Goal: Task Accomplishment & Management: Use online tool/utility

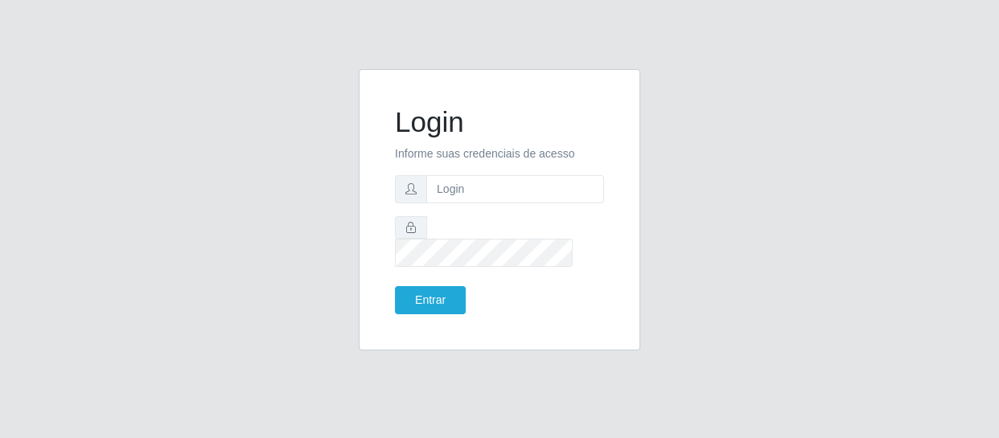
drag, startPoint x: 508, startPoint y: 184, endPoint x: 512, endPoint y: 197, distance: 13.5
click at [509, 185] on form "Login Informe suas credenciais de acesso Entrar" at bounding box center [499, 209] width 209 height 209
click at [512, 197] on input "text" at bounding box center [515, 189] width 178 height 28
type input "[EMAIL_ADDRESS][DOMAIN_NAME]"
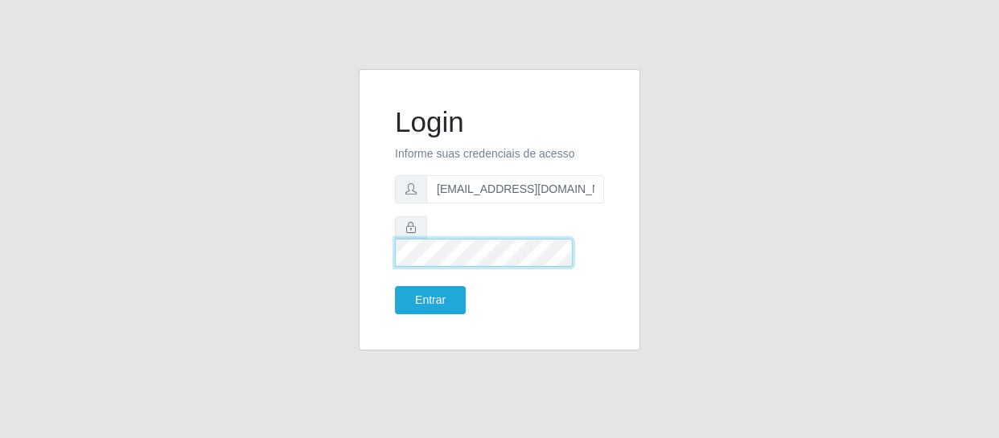
click at [395, 286] on button "Entrar" at bounding box center [430, 300] width 71 height 28
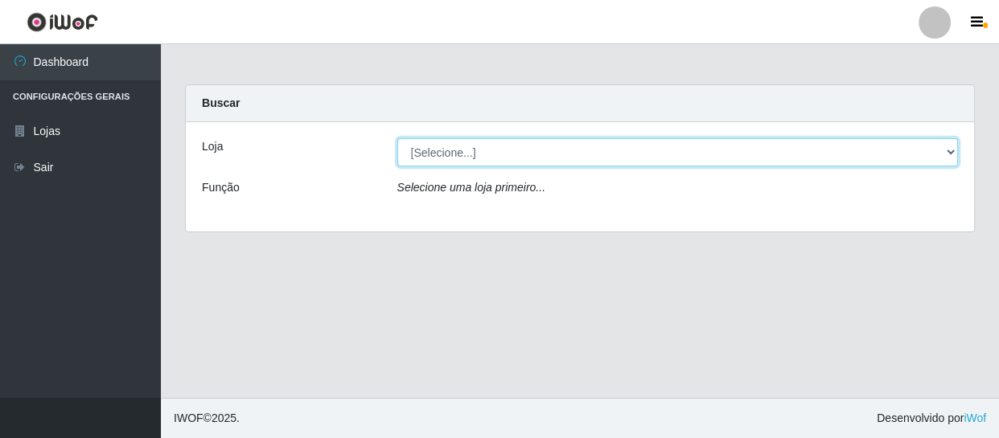
click at [941, 161] on select "[Selecione...] SuperFácil Atacado - São Gonçalo do Amarante" at bounding box center [677, 152] width 561 height 28
select select "408"
click at [397, 138] on select "[Selecione...] SuperFácil Atacado - São Gonçalo do Amarante" at bounding box center [677, 152] width 561 height 28
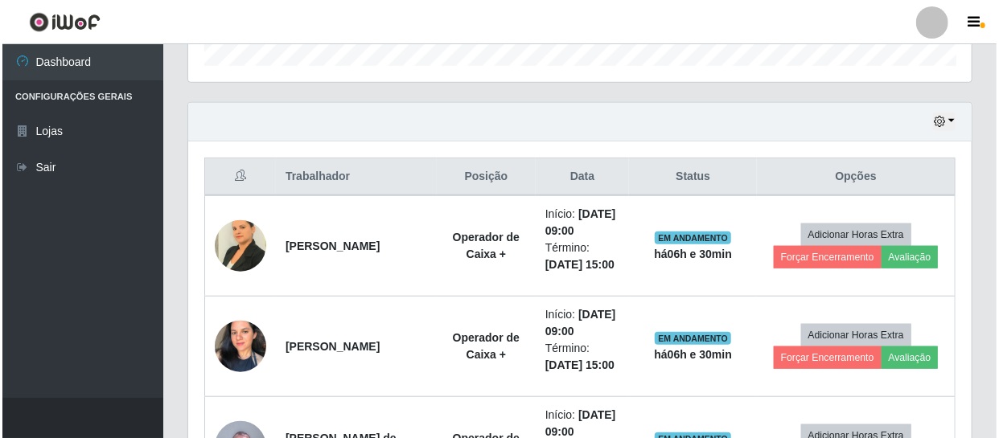
scroll to position [512, 0]
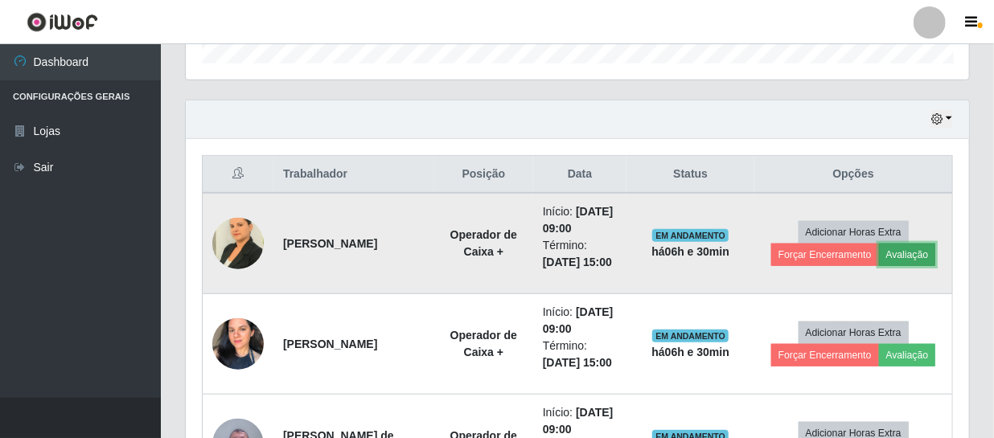
click at [901, 249] on button "Avaliação" at bounding box center [907, 255] width 57 height 23
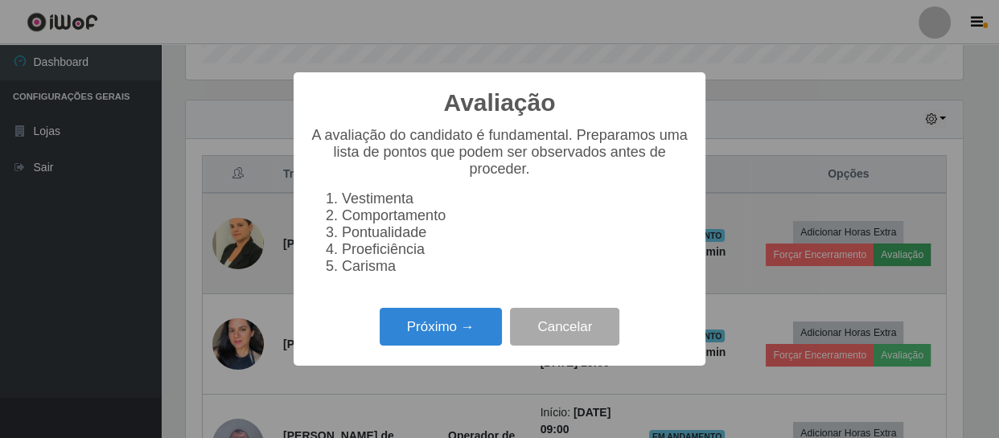
scroll to position [334, 776]
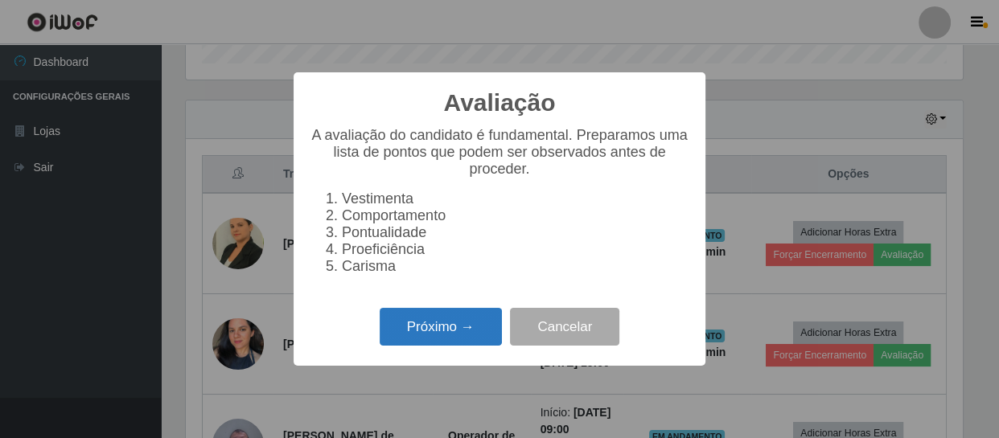
click at [418, 330] on button "Próximo →" at bounding box center [441, 327] width 122 height 38
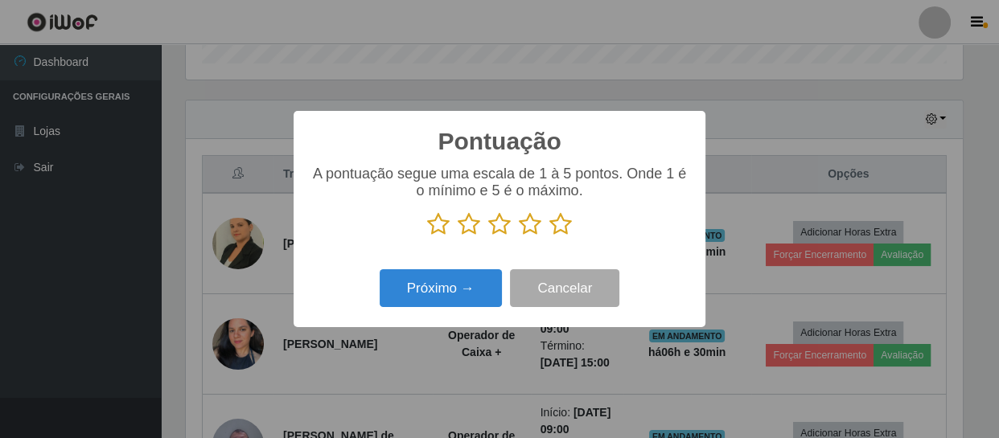
scroll to position [804104, 803660]
click at [563, 221] on icon at bounding box center [560, 224] width 23 height 24
click at [549, 237] on input "radio" at bounding box center [549, 237] width 0 height 0
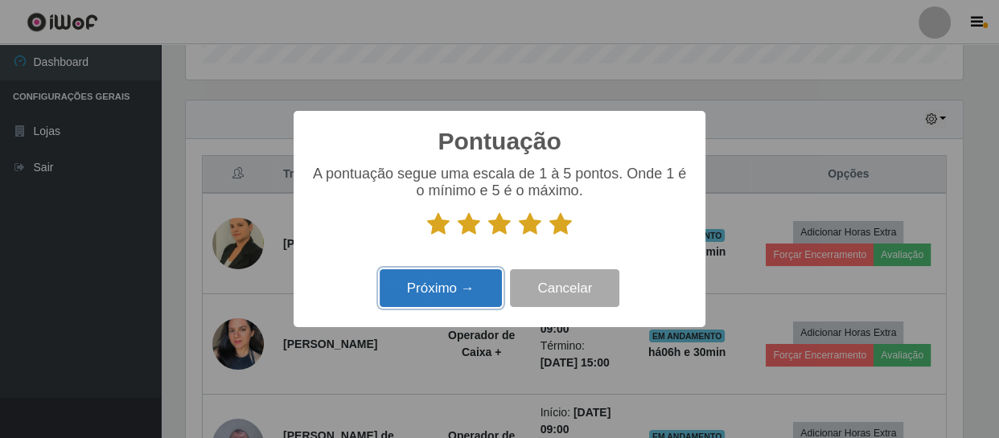
click at [452, 294] on button "Próximo →" at bounding box center [441, 288] width 122 height 38
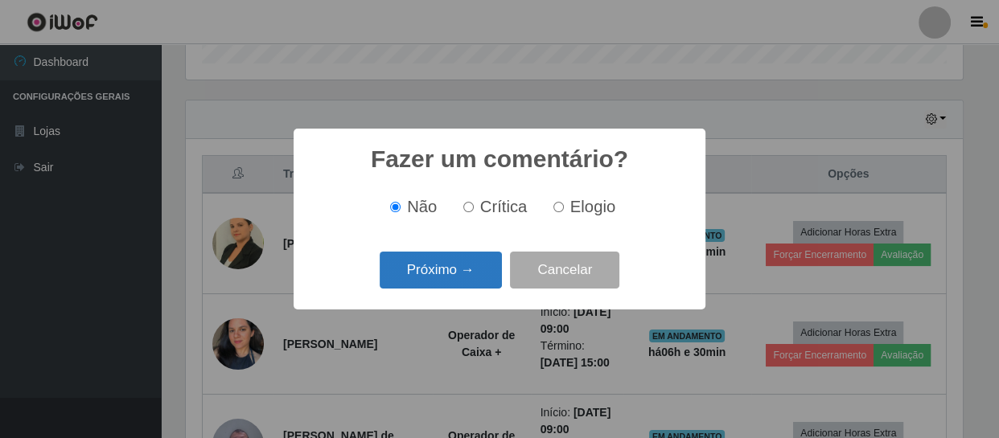
click at [470, 265] on button "Próximo →" at bounding box center [441, 271] width 122 height 38
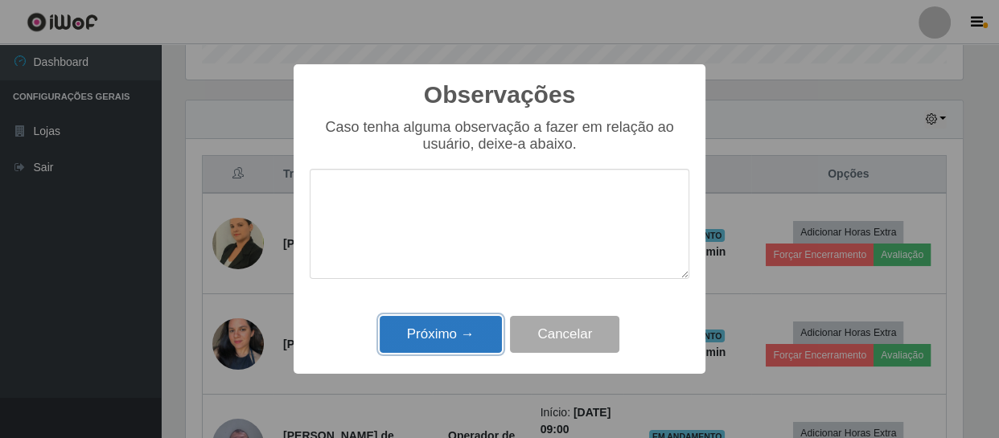
click at [460, 339] on button "Próximo →" at bounding box center [441, 335] width 122 height 38
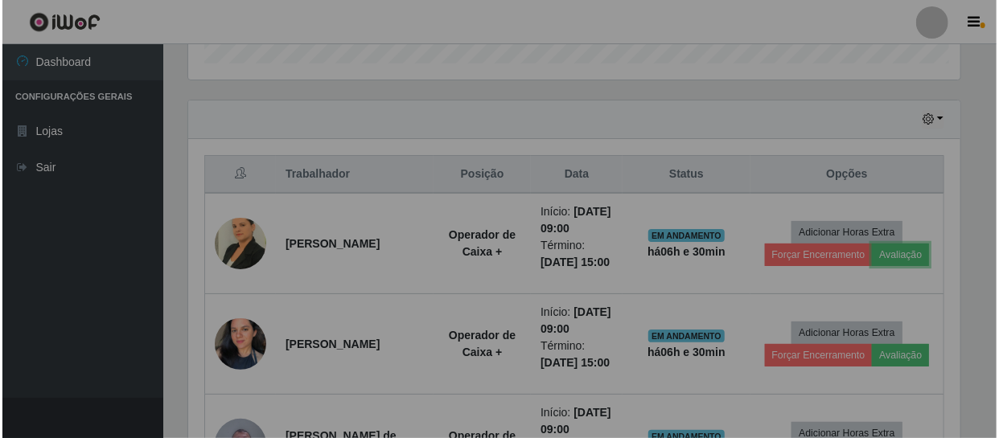
scroll to position [334, 784]
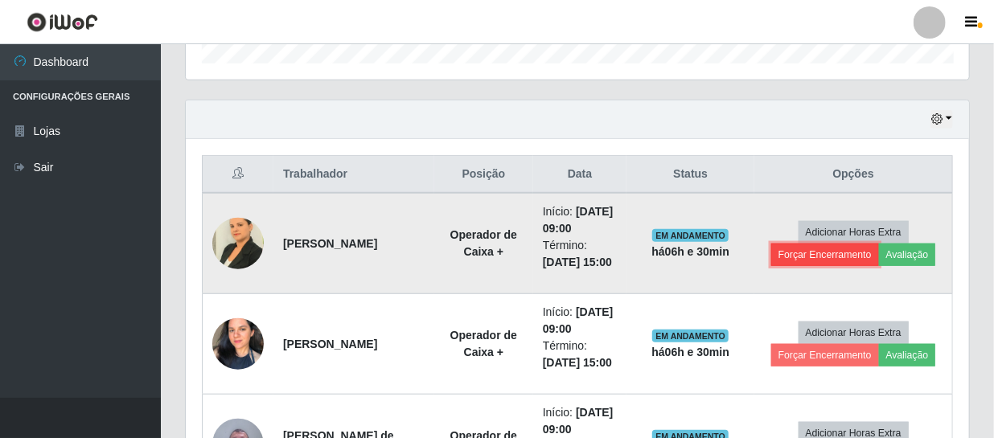
click at [813, 256] on button "Forçar Encerramento" at bounding box center [825, 255] width 108 height 23
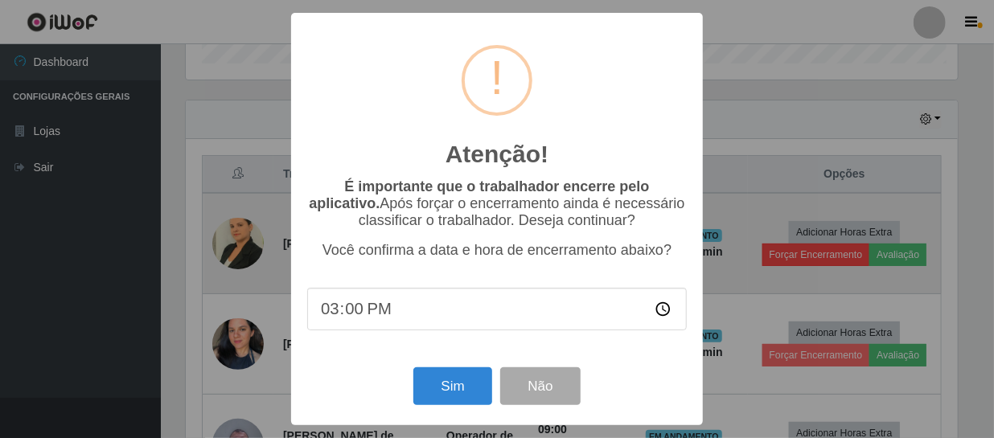
scroll to position [334, 776]
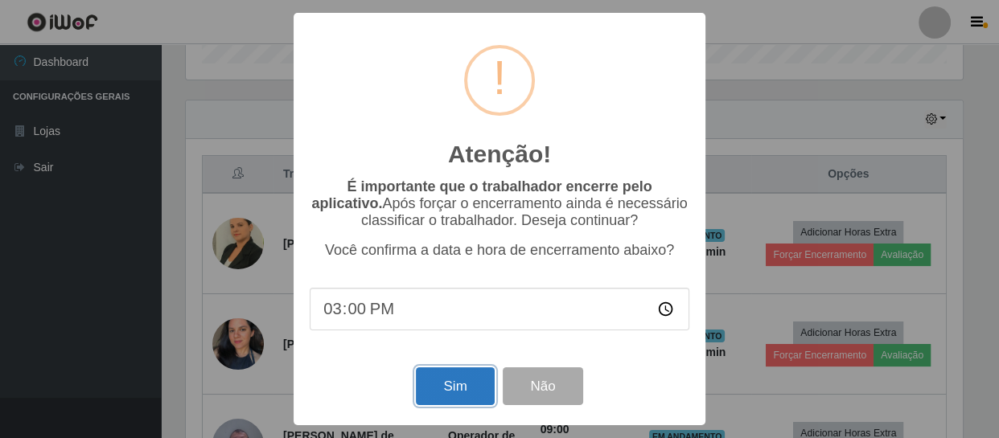
click at [435, 385] on button "Sim" at bounding box center [455, 387] width 78 height 38
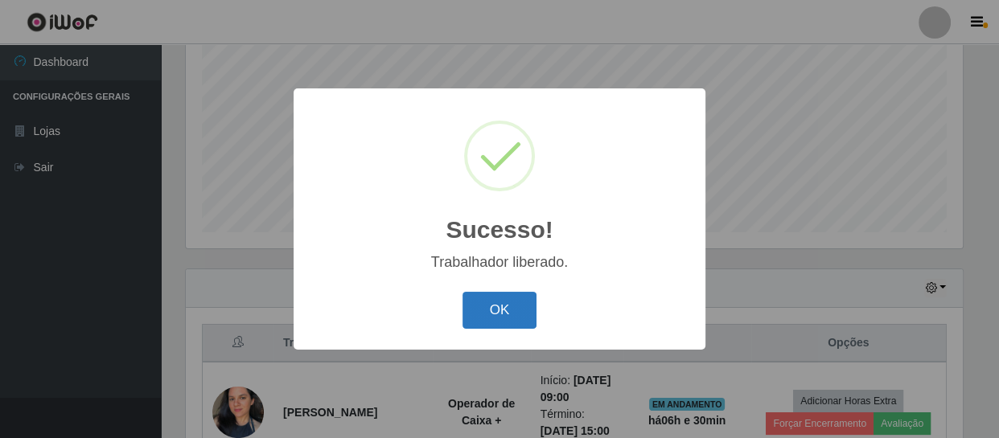
click at [523, 314] on button "OK" at bounding box center [500, 311] width 75 height 38
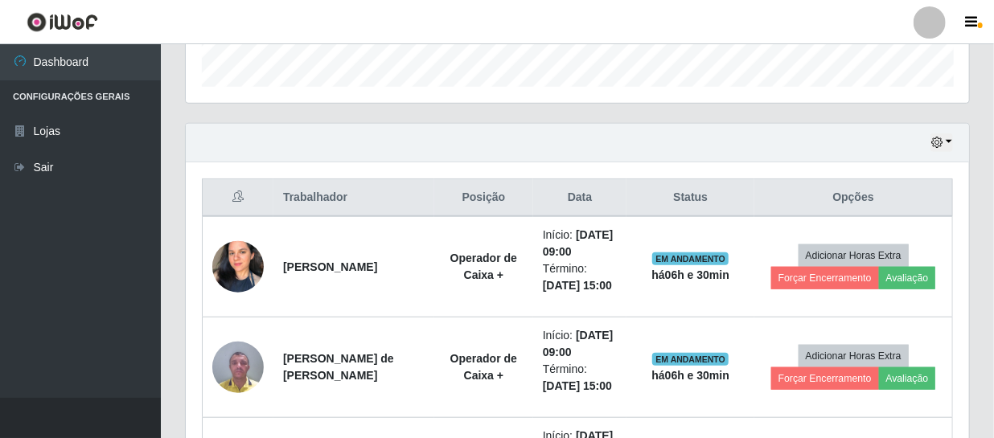
scroll to position [489, 0]
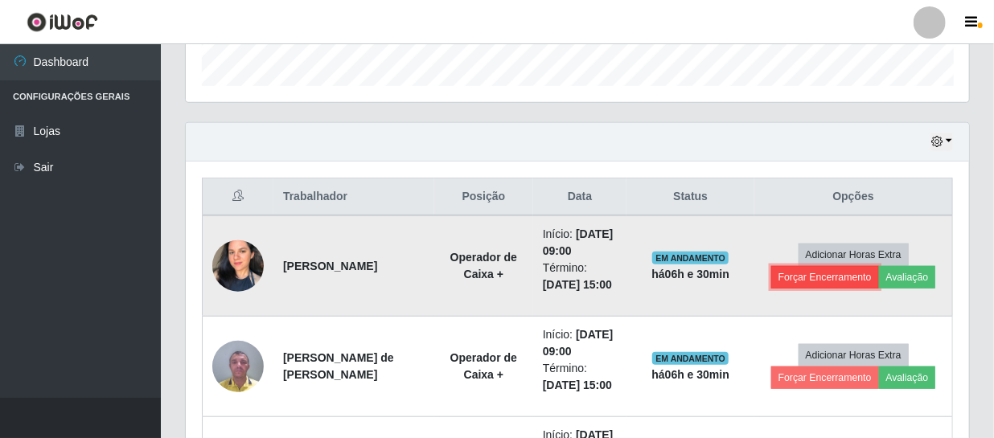
click at [833, 274] on button "Forçar Encerramento" at bounding box center [825, 277] width 108 height 23
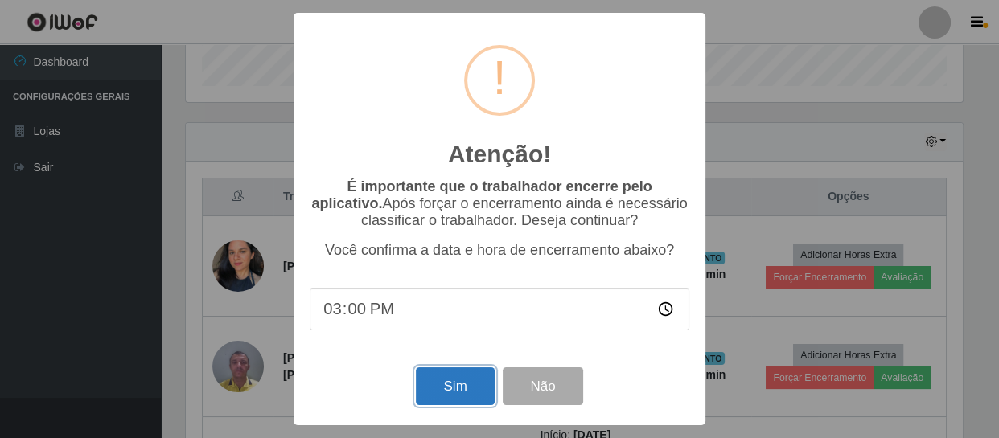
click at [434, 387] on button "Sim" at bounding box center [455, 387] width 78 height 38
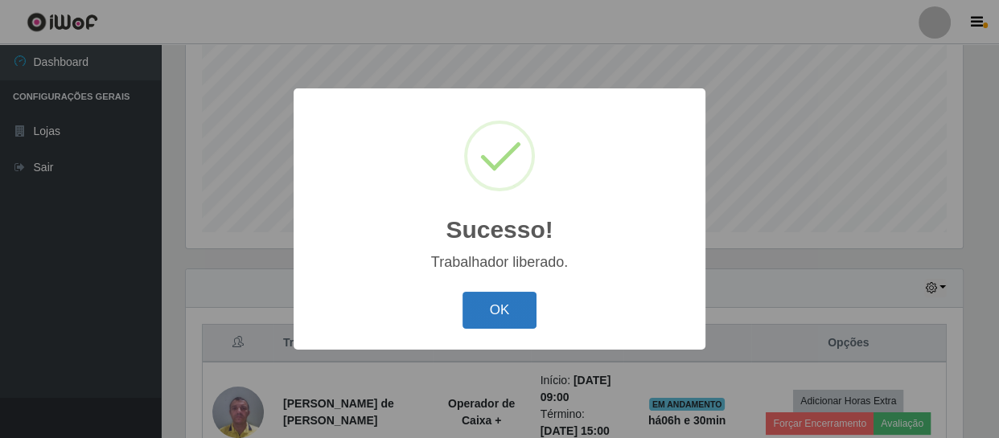
click at [512, 302] on button "OK" at bounding box center [500, 311] width 75 height 38
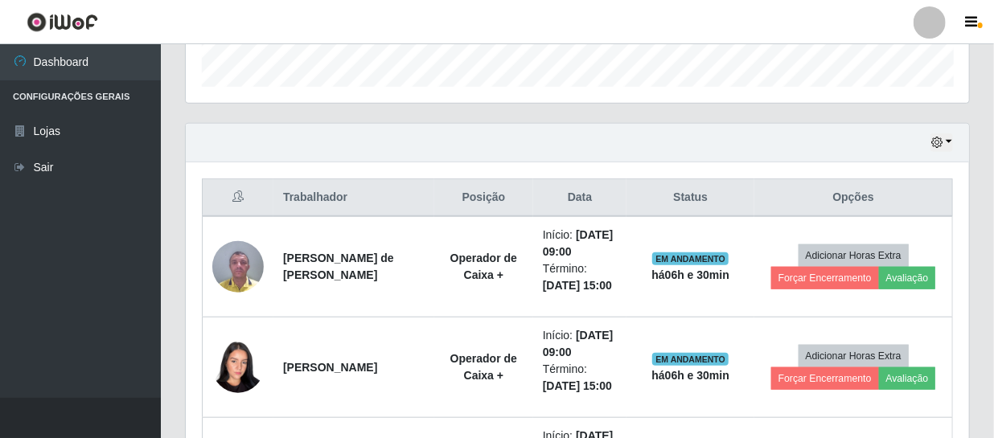
scroll to position [0, 0]
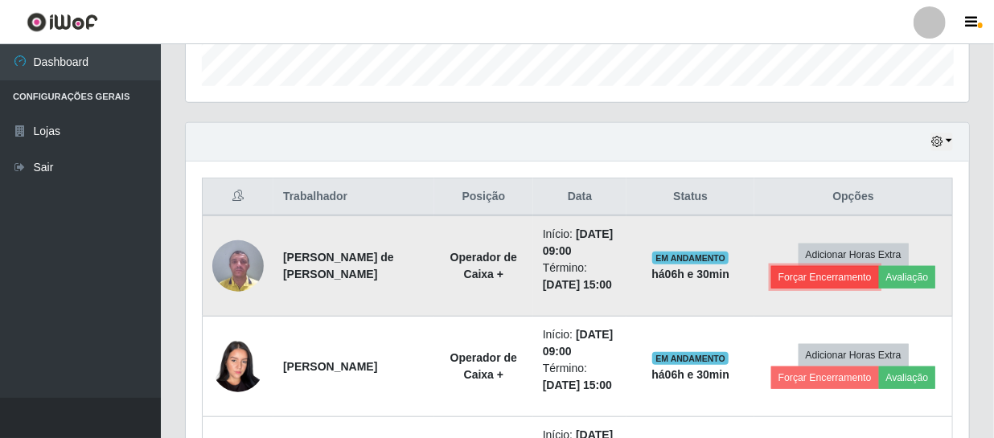
click at [841, 277] on button "Forçar Encerramento" at bounding box center [825, 277] width 108 height 23
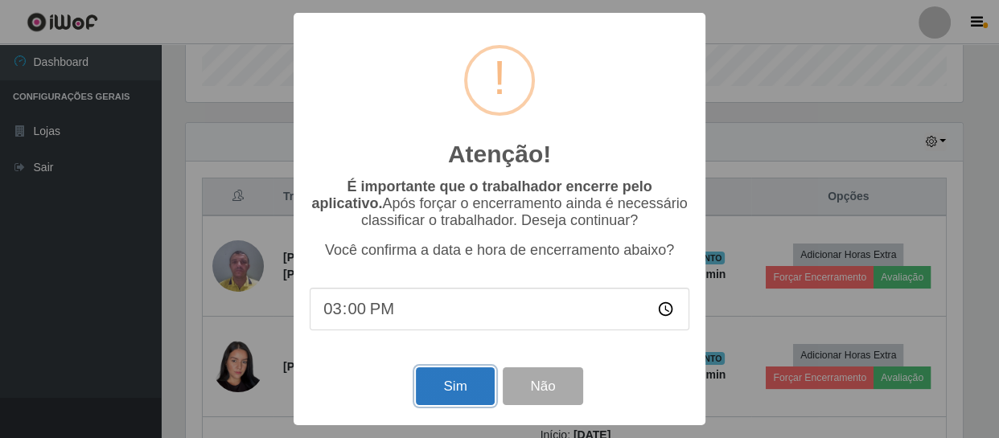
click at [437, 389] on button "Sim" at bounding box center [455, 387] width 78 height 38
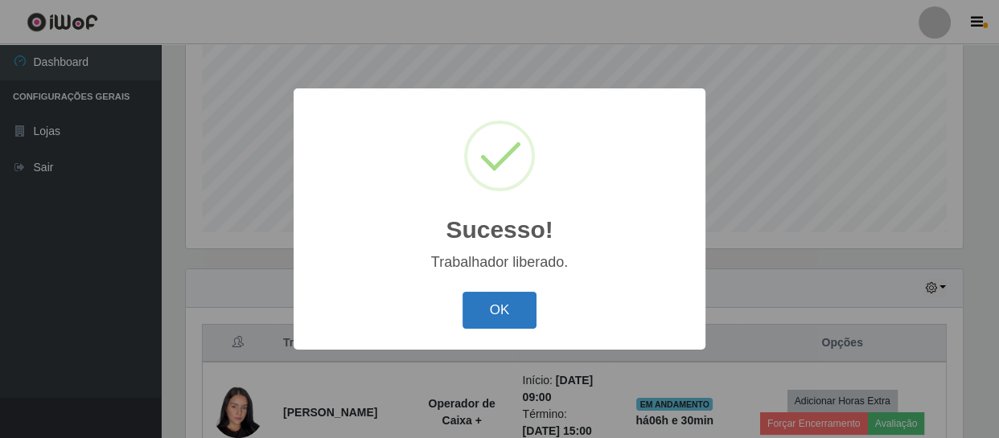
click at [496, 300] on button "OK" at bounding box center [500, 311] width 75 height 38
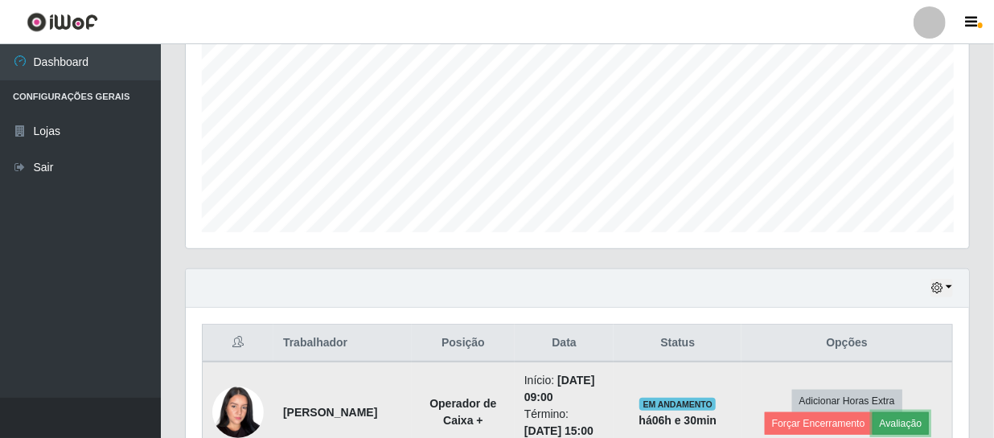
click at [893, 422] on button "Avaliação" at bounding box center [901, 424] width 57 height 23
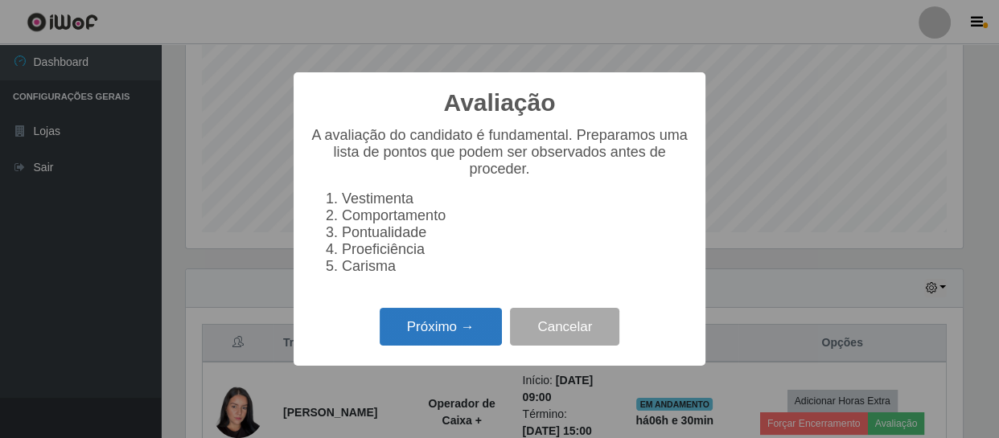
click at [405, 331] on button "Próximo →" at bounding box center [441, 327] width 122 height 38
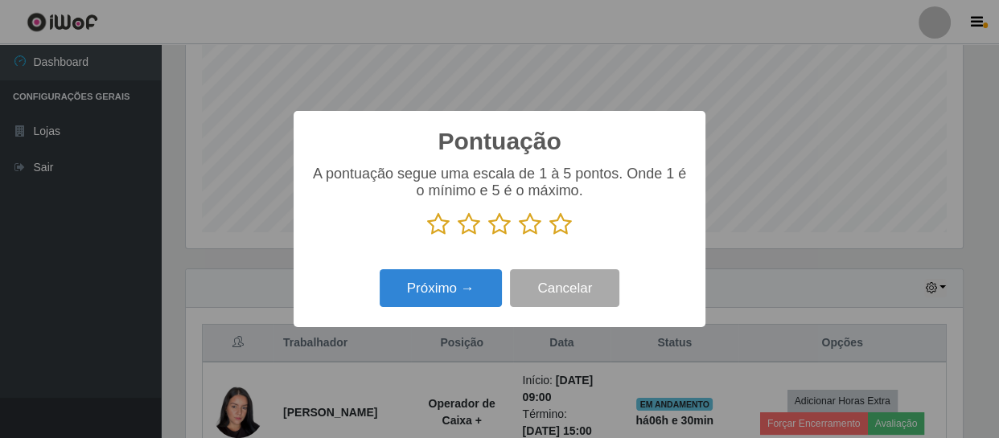
click at [561, 220] on icon at bounding box center [560, 224] width 23 height 24
click at [549, 237] on input "radio" at bounding box center [549, 237] width 0 height 0
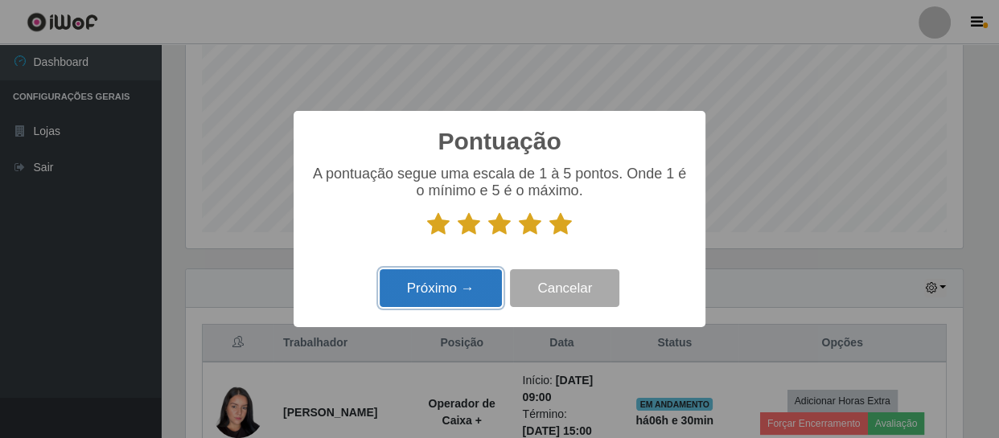
click at [458, 290] on button "Próximo →" at bounding box center [441, 288] width 122 height 38
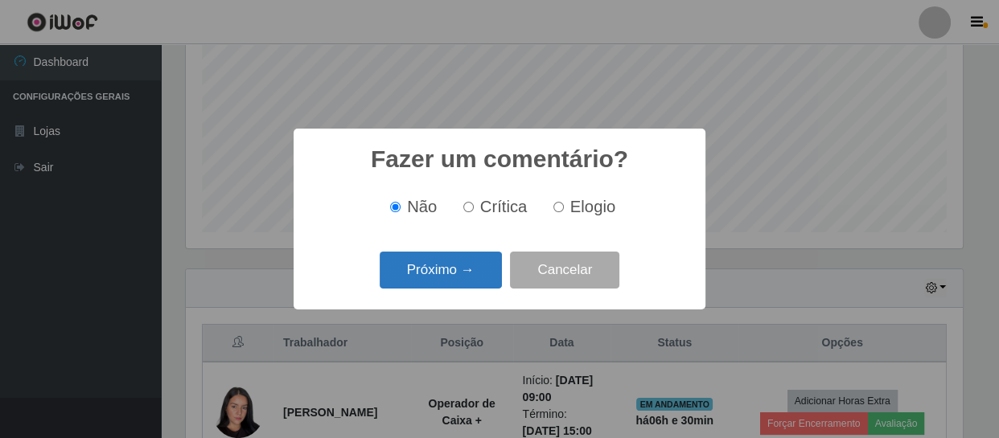
click at [465, 273] on button "Próximo →" at bounding box center [441, 271] width 122 height 38
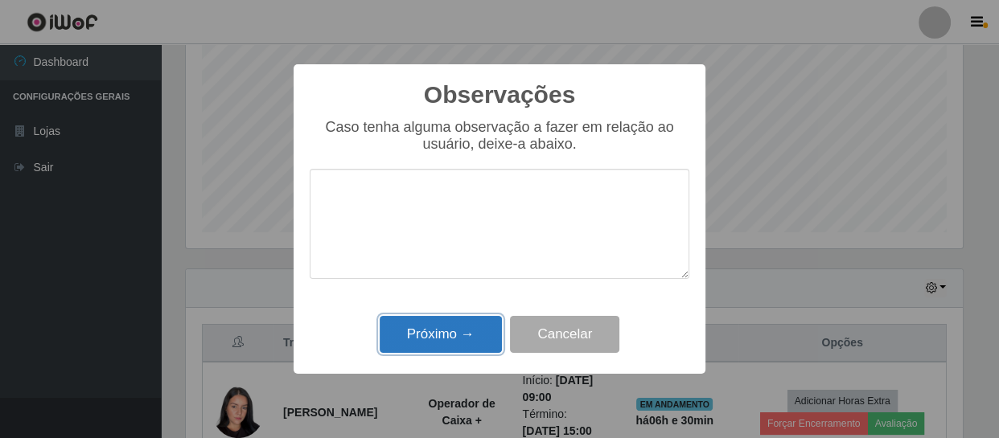
click at [459, 328] on button "Próximo →" at bounding box center [441, 335] width 122 height 38
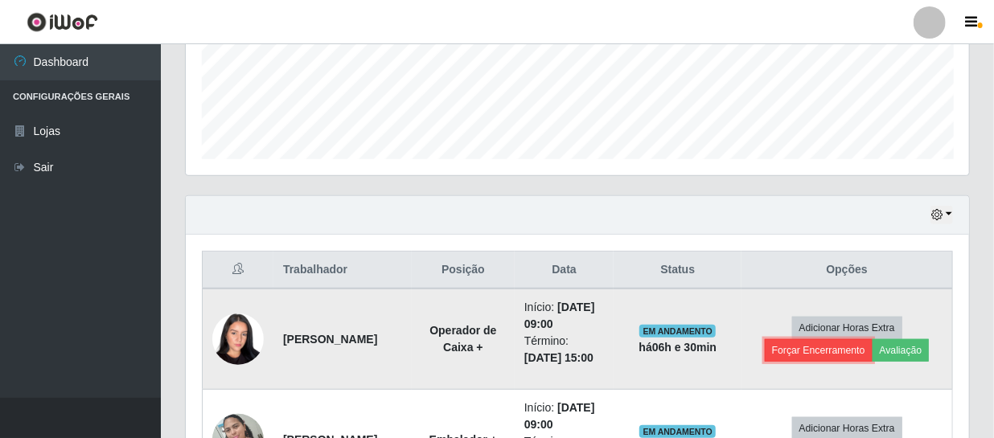
click at [805, 347] on button "Forçar Encerramento" at bounding box center [819, 350] width 108 height 23
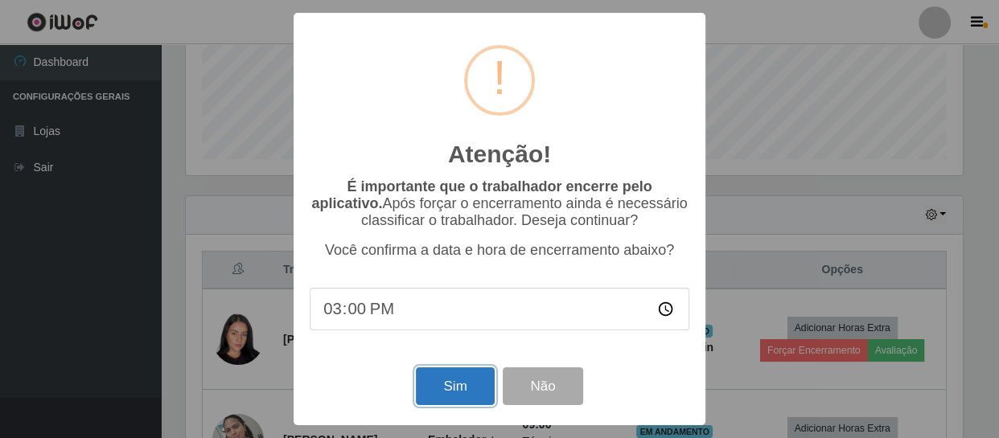
click at [456, 391] on button "Sim" at bounding box center [455, 387] width 78 height 38
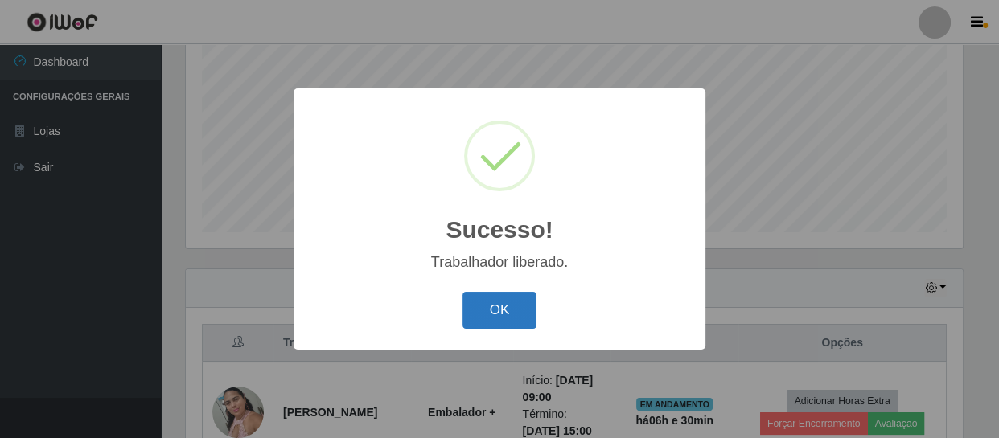
click at [475, 316] on button "OK" at bounding box center [500, 311] width 75 height 38
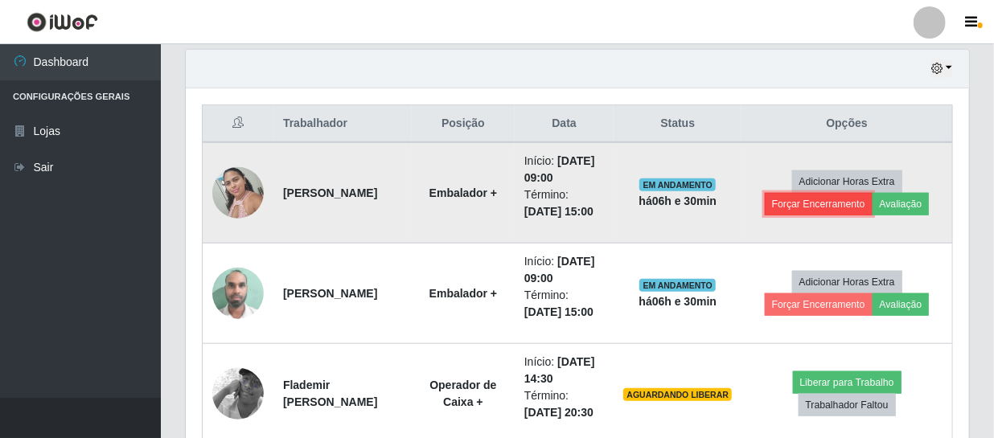
click at [804, 204] on button "Forçar Encerramento" at bounding box center [819, 204] width 108 height 23
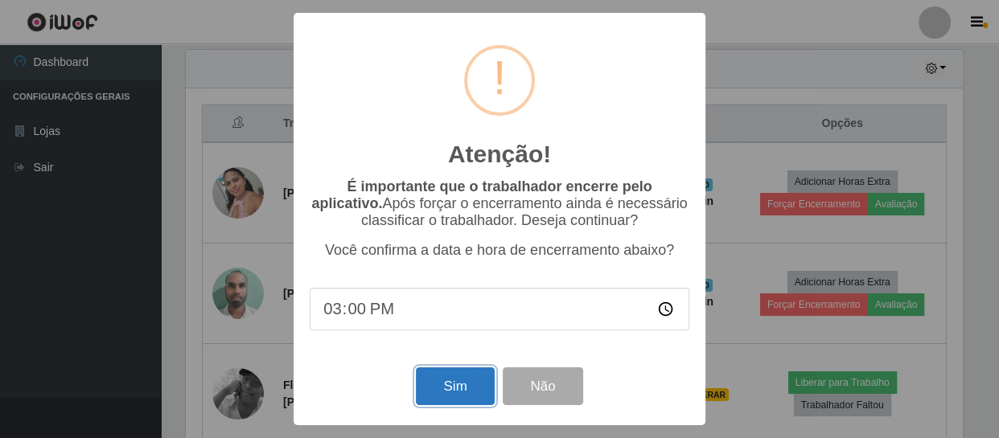
click at [454, 385] on button "Sim" at bounding box center [455, 387] width 78 height 38
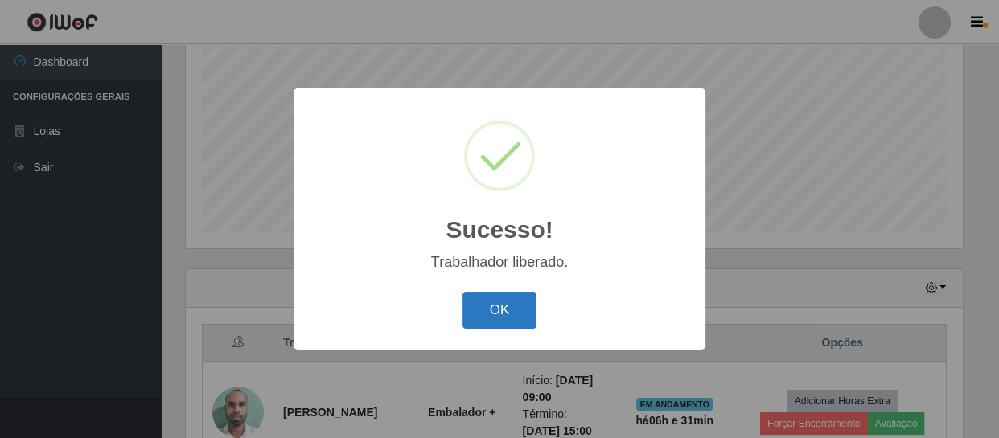
click at [505, 297] on button "OK" at bounding box center [500, 311] width 75 height 38
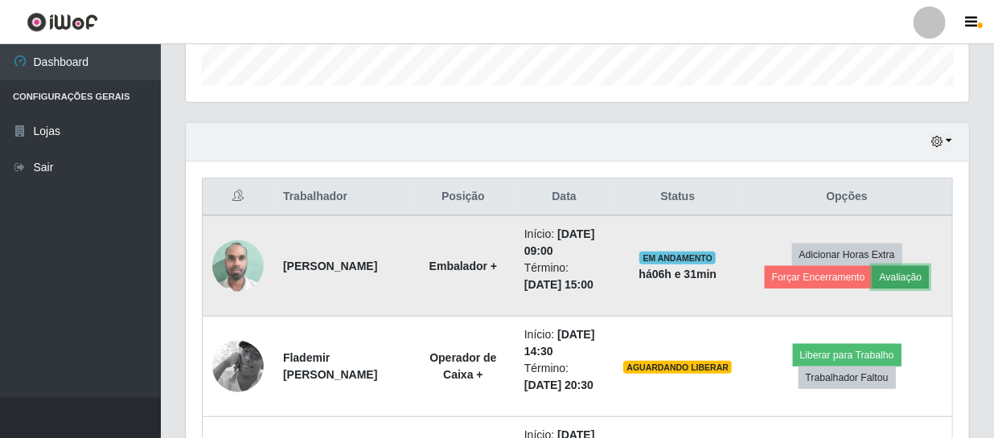
click at [903, 277] on button "Avaliação" at bounding box center [901, 277] width 57 height 23
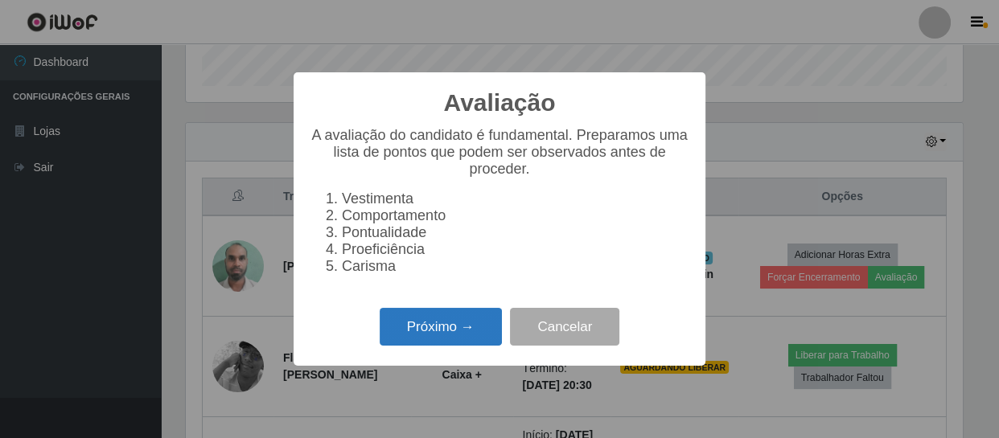
click at [434, 331] on button "Próximo →" at bounding box center [441, 327] width 122 height 38
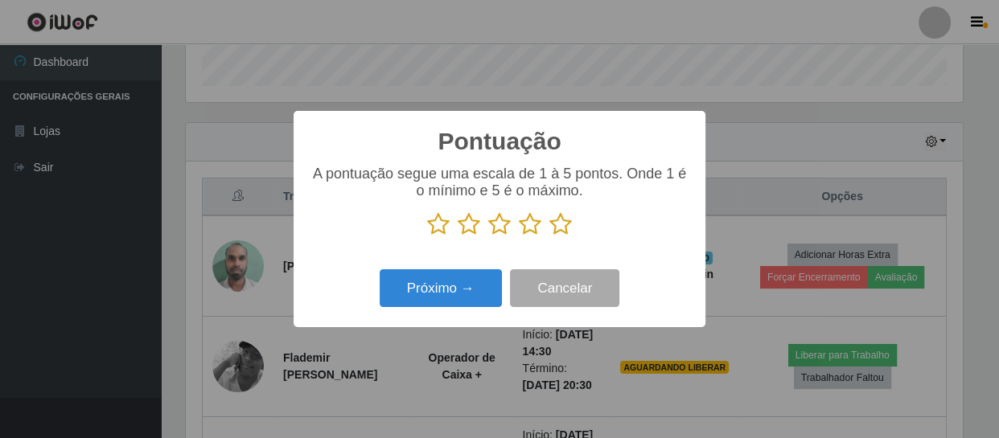
click at [559, 224] on icon at bounding box center [560, 224] width 23 height 24
click at [549, 237] on input "radio" at bounding box center [549, 237] width 0 height 0
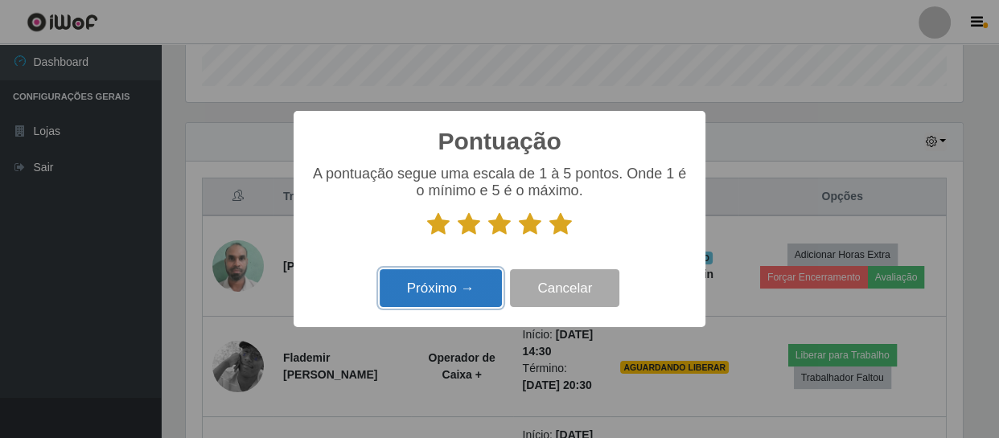
click at [452, 278] on button "Próximo →" at bounding box center [441, 288] width 122 height 38
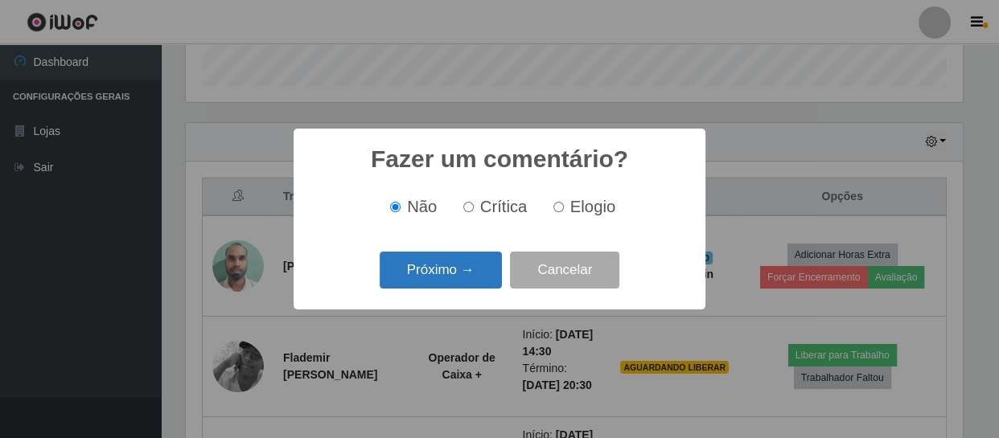
click at [440, 265] on button "Próximo →" at bounding box center [441, 271] width 122 height 38
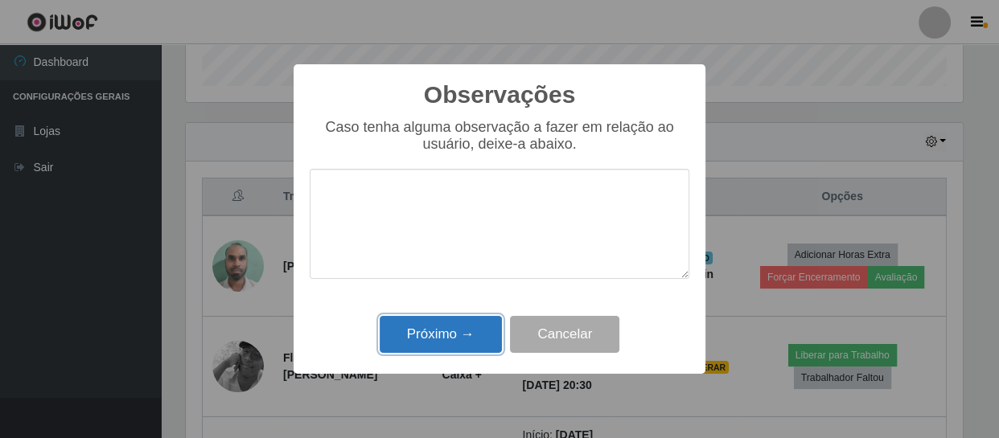
click at [433, 335] on button "Próximo →" at bounding box center [441, 335] width 122 height 38
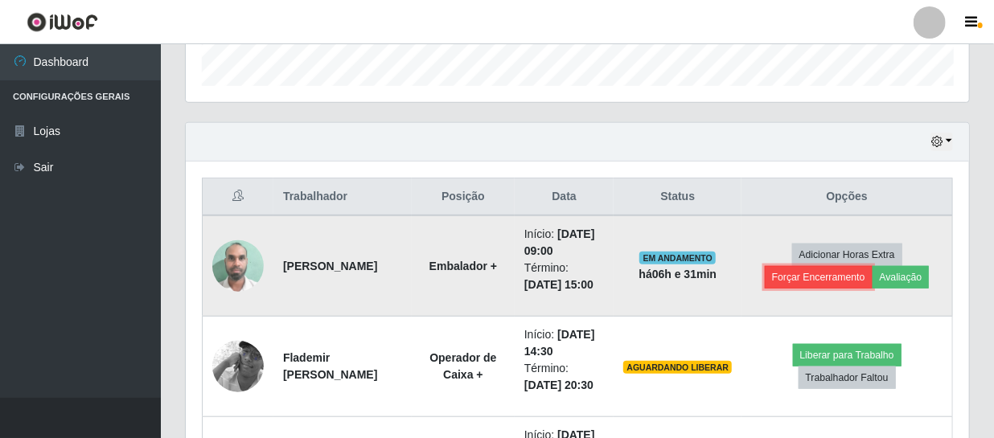
click at [808, 279] on button "Forçar Encerramento" at bounding box center [819, 277] width 108 height 23
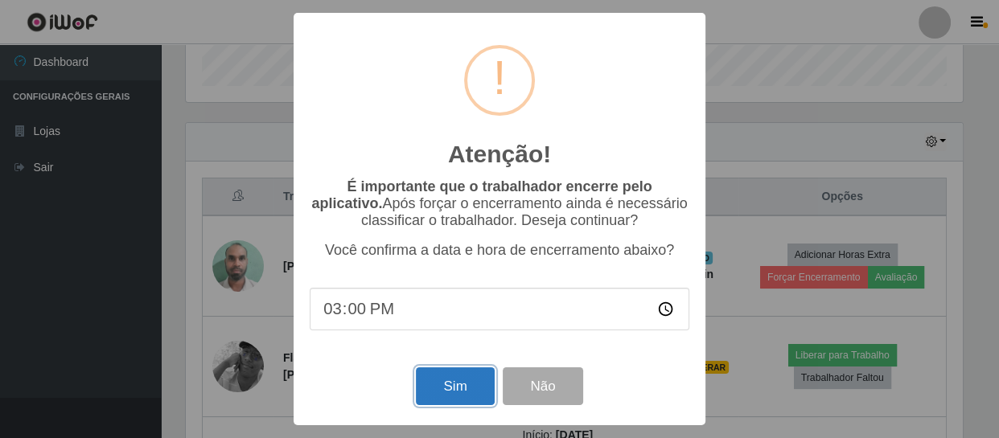
click at [441, 390] on button "Sim" at bounding box center [455, 387] width 78 height 38
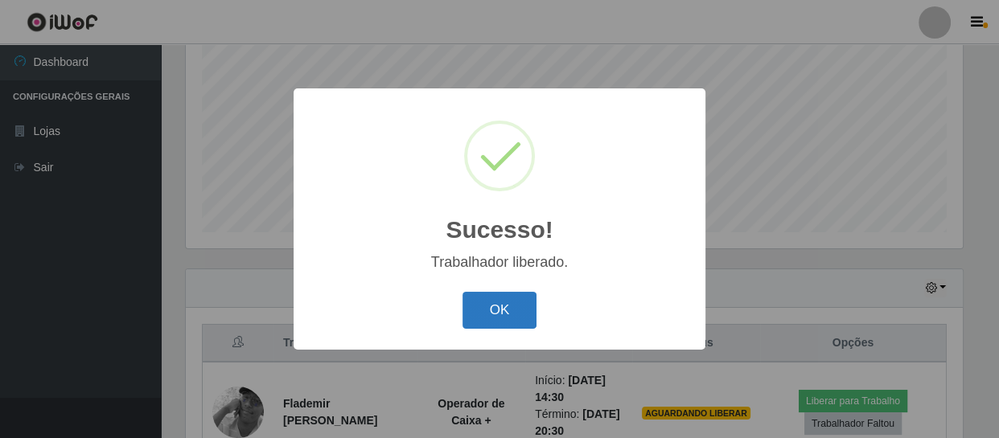
click at [485, 312] on button "OK" at bounding box center [500, 311] width 75 height 38
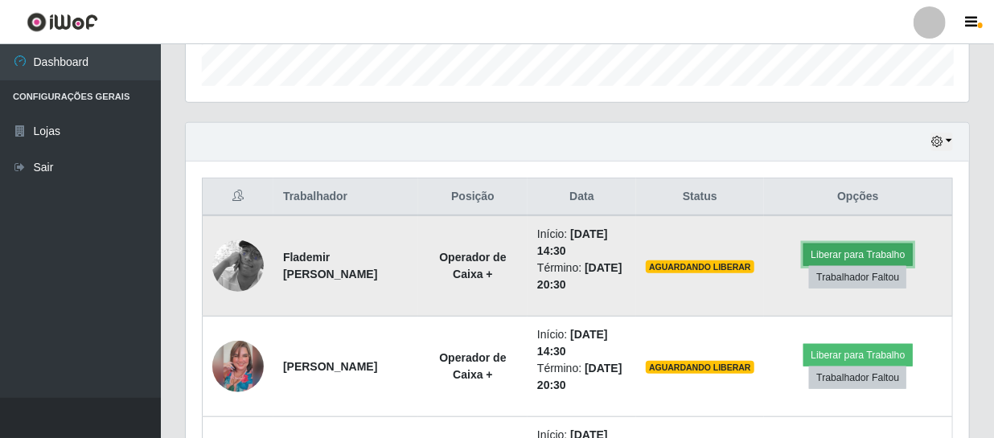
click at [899, 249] on button "Liberar para Trabalho" at bounding box center [858, 255] width 109 height 23
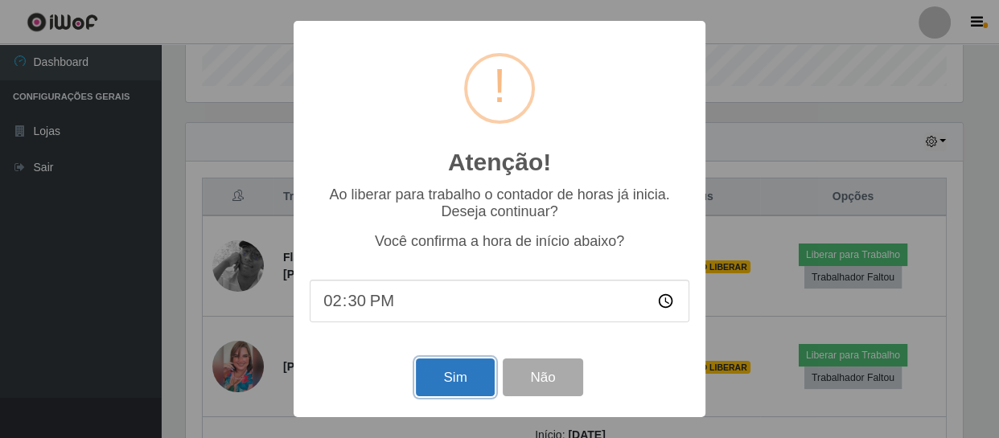
click at [459, 379] on button "Sim" at bounding box center [455, 378] width 78 height 38
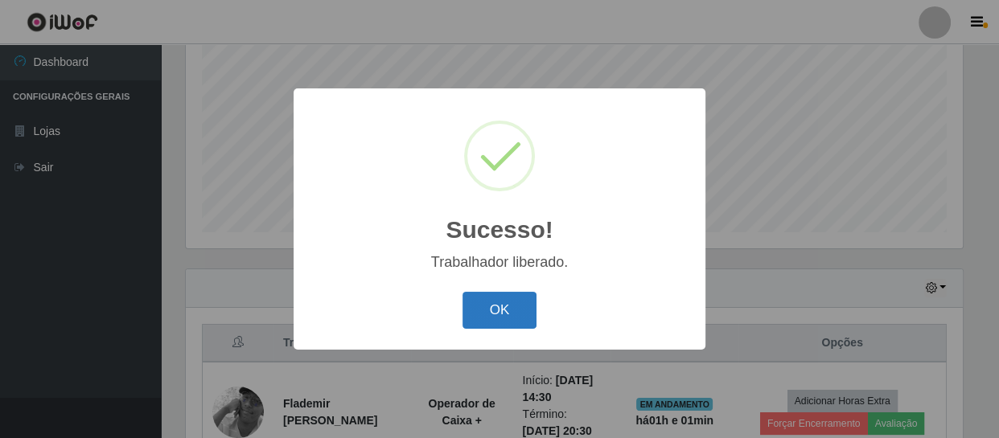
click at [491, 319] on button "OK" at bounding box center [500, 311] width 75 height 38
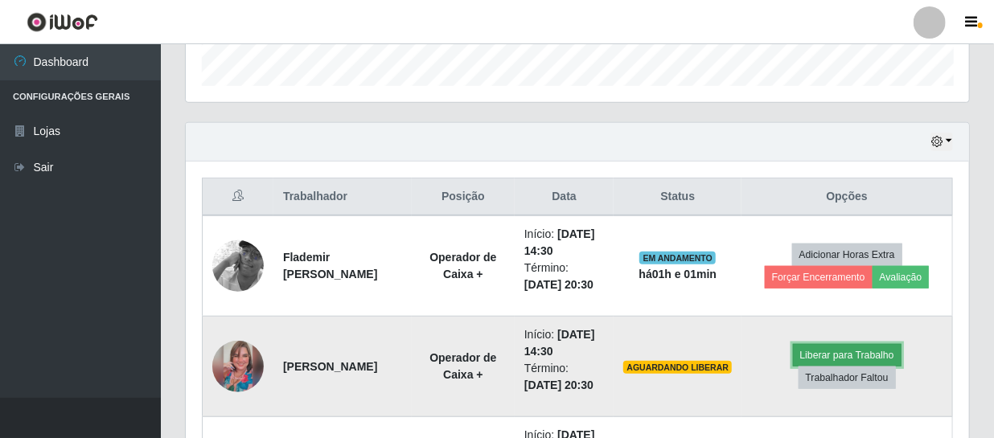
click at [818, 355] on button "Liberar para Trabalho" at bounding box center [847, 355] width 109 height 23
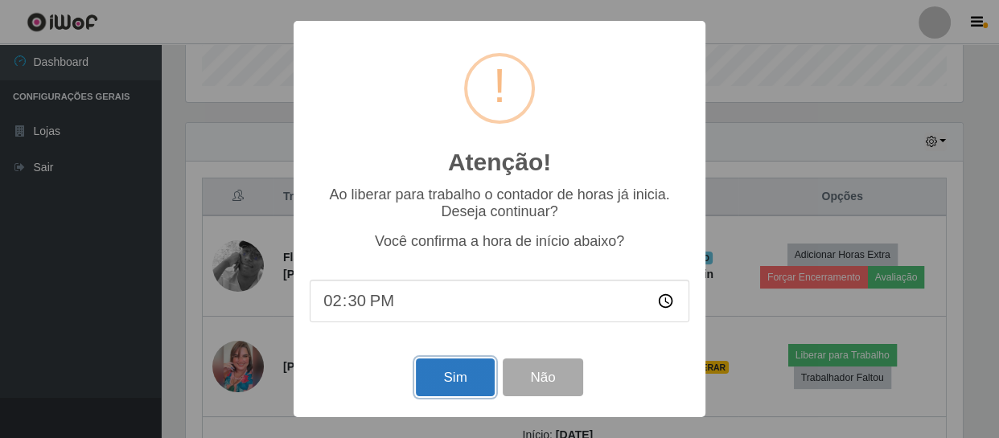
click at [455, 376] on button "Sim" at bounding box center [455, 378] width 78 height 38
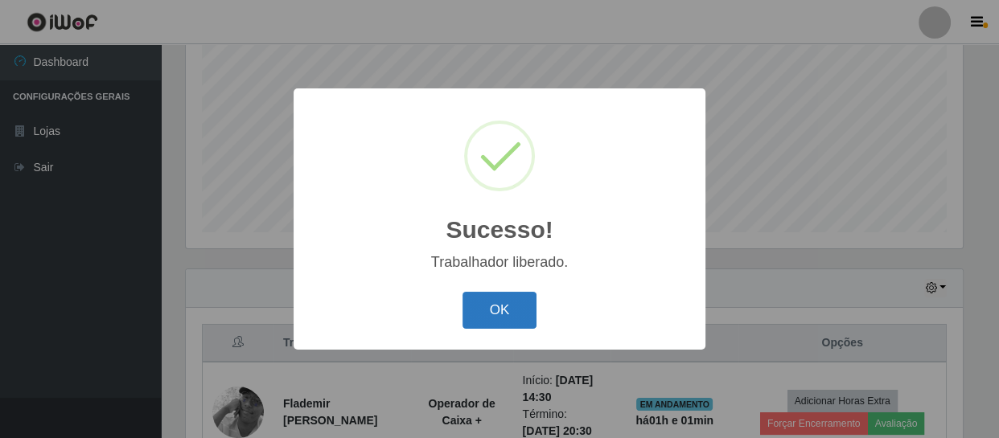
click at [498, 304] on button "OK" at bounding box center [500, 311] width 75 height 38
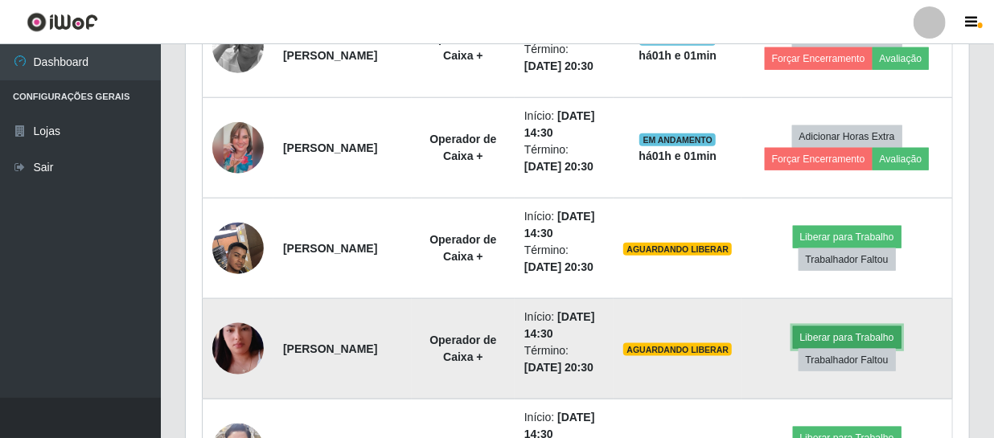
click at [836, 340] on button "Liberar para Trabalho" at bounding box center [847, 338] width 109 height 23
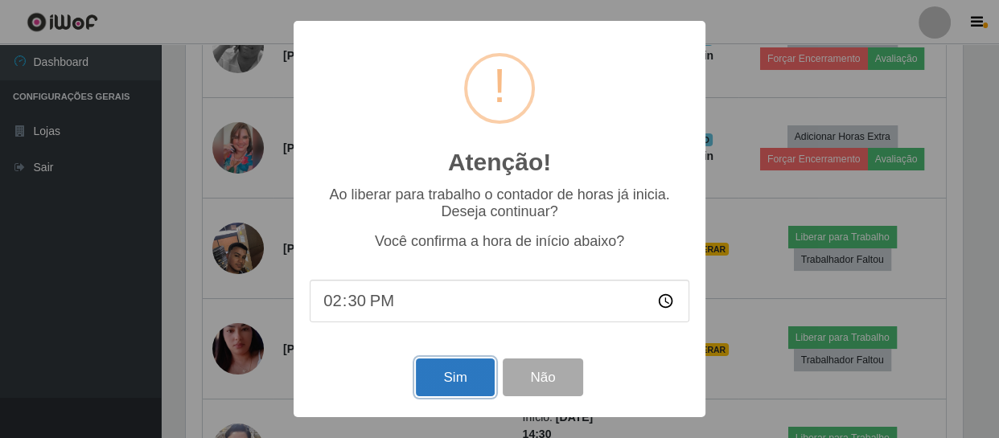
click at [442, 382] on button "Sim" at bounding box center [455, 378] width 78 height 38
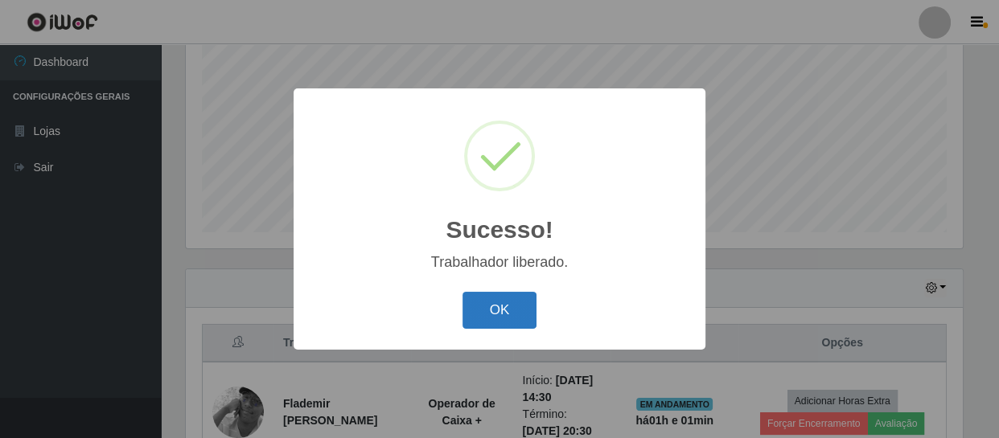
click at [491, 311] on button "OK" at bounding box center [500, 311] width 75 height 38
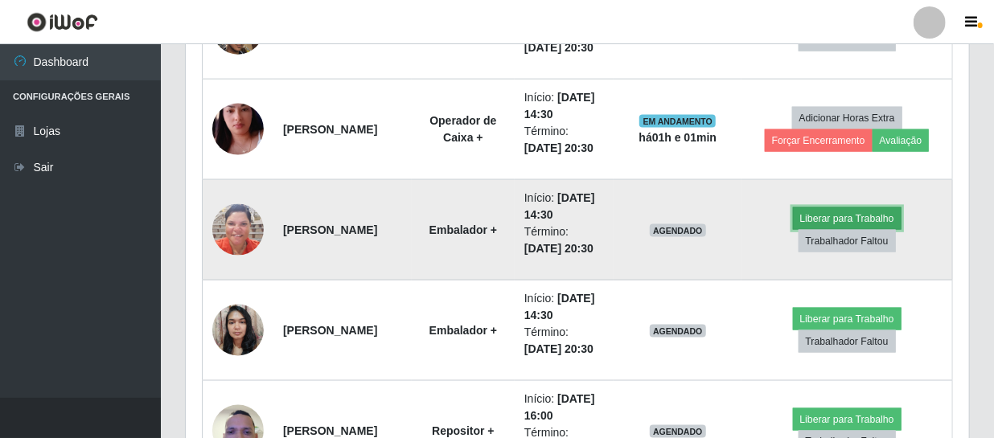
click at [884, 214] on button "Liberar para Trabalho" at bounding box center [847, 219] width 109 height 23
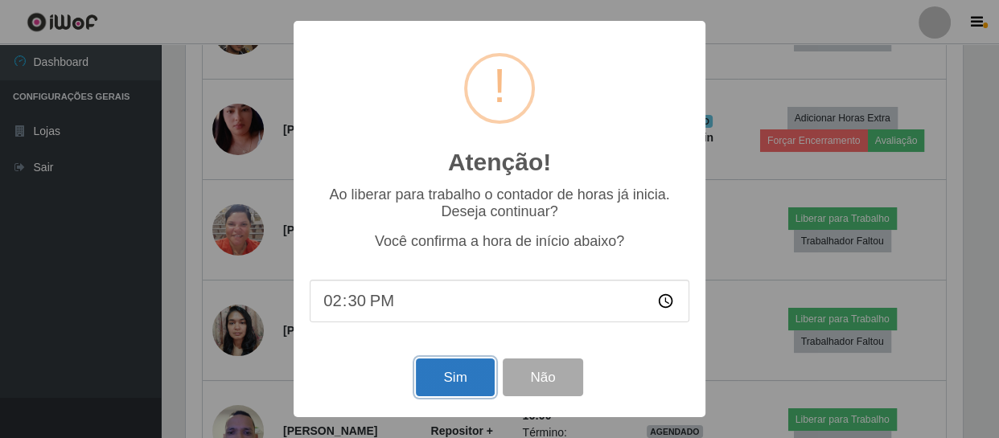
click at [441, 379] on button "Sim" at bounding box center [455, 378] width 78 height 38
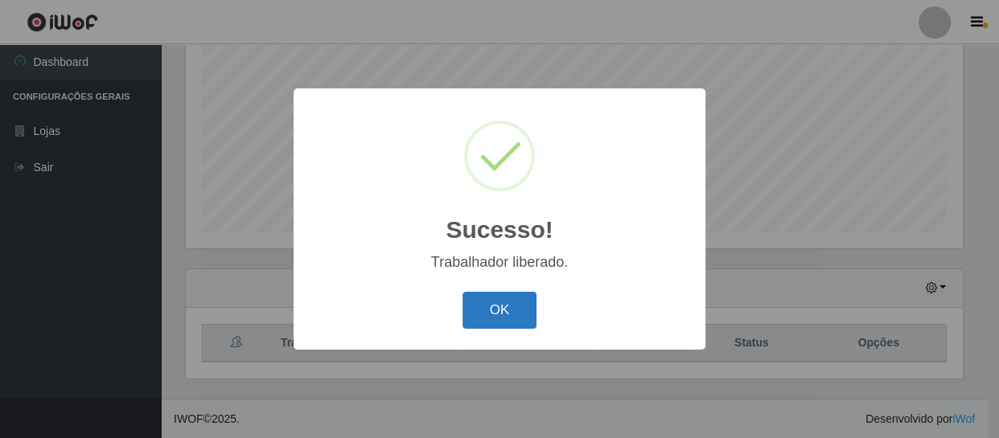
click at [504, 313] on button "OK" at bounding box center [500, 311] width 75 height 38
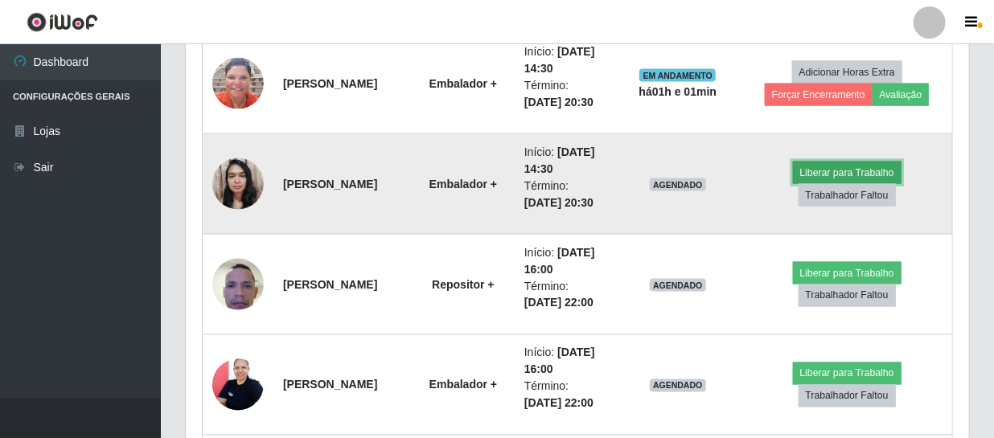
click at [832, 169] on button "Liberar para Trabalho" at bounding box center [847, 173] width 109 height 23
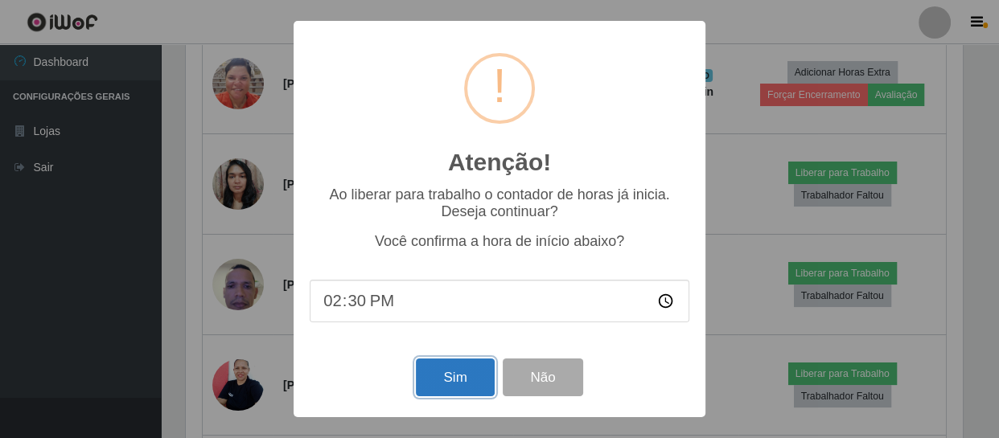
click at [442, 377] on button "Sim" at bounding box center [455, 378] width 78 height 38
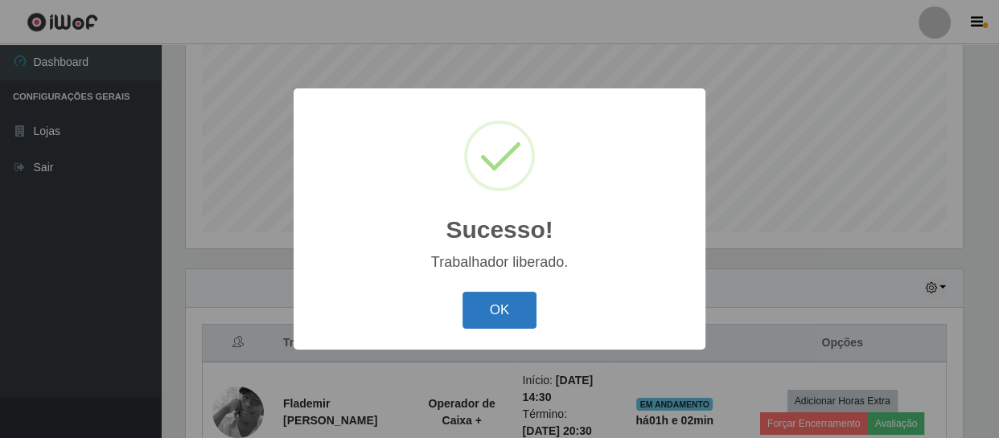
click at [492, 315] on button "OK" at bounding box center [500, 311] width 75 height 38
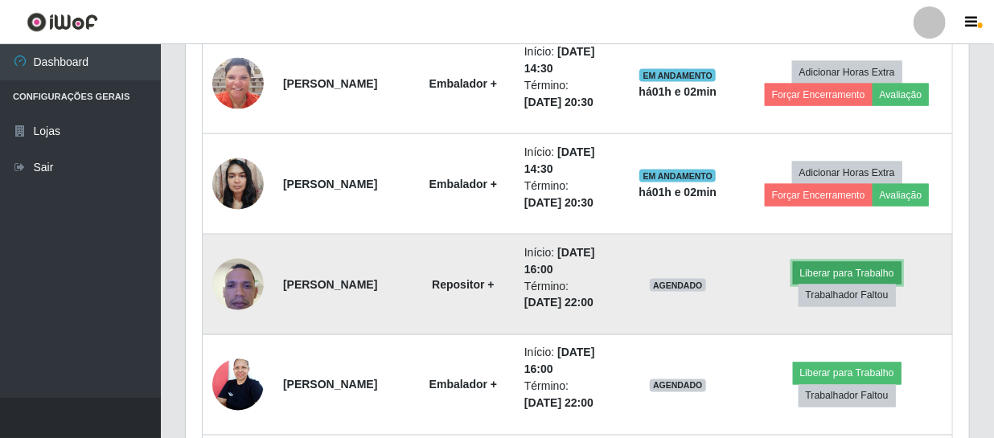
click at [845, 274] on button "Liberar para Trabalho" at bounding box center [847, 273] width 109 height 23
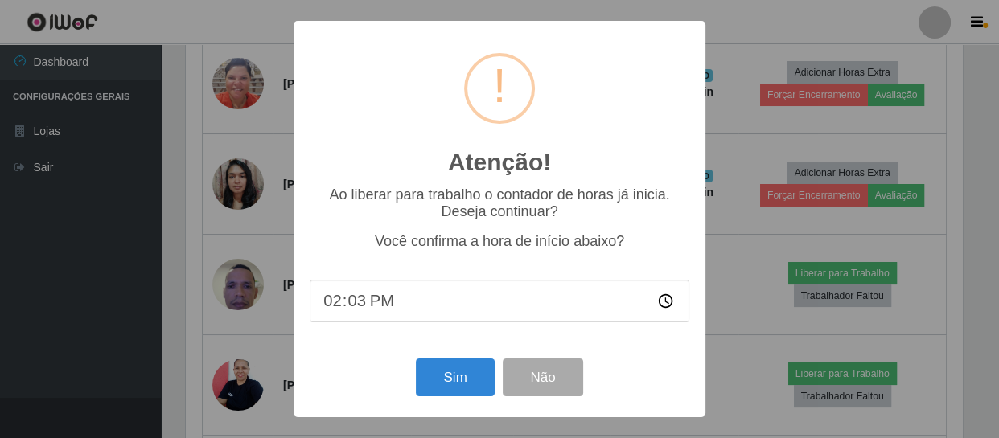
type input "14:30"
click at [771, 20] on div "Atenção! × Ao liberar para trabalho o contador de horas já inicia. Deseja conti…" at bounding box center [499, 219] width 999 height 438
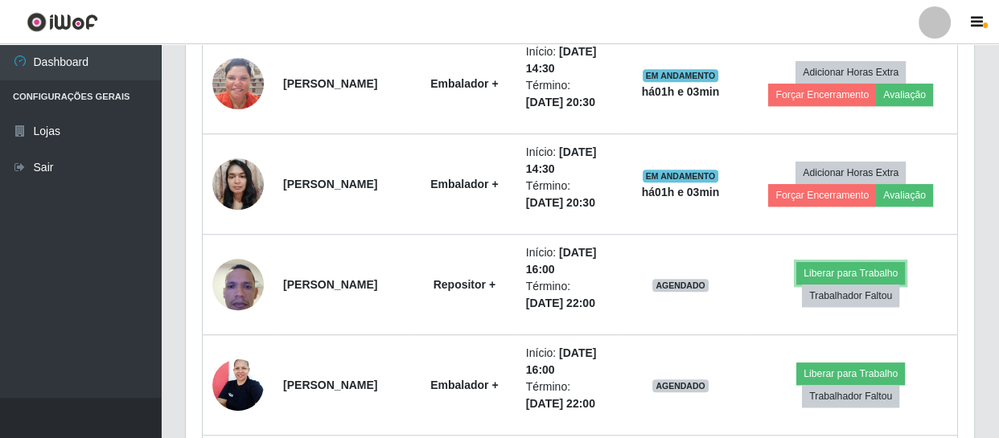
scroll to position [334, 784]
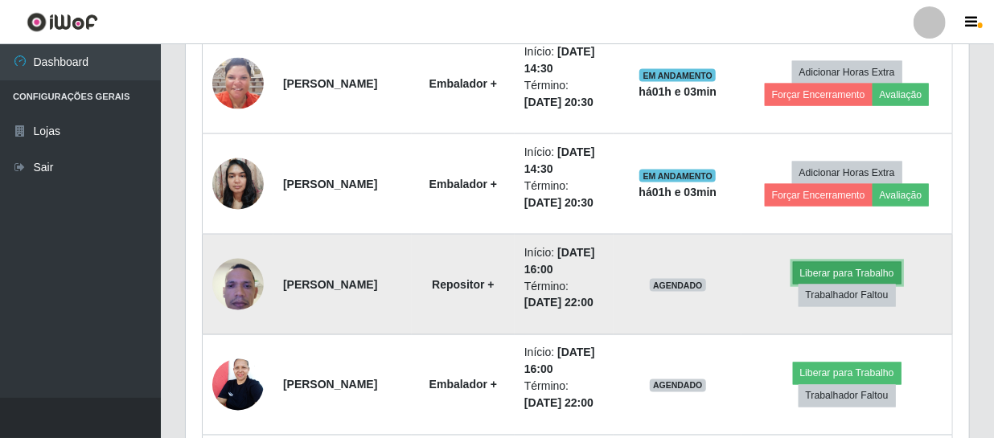
click at [841, 270] on button "Liberar para Trabalho" at bounding box center [847, 273] width 109 height 23
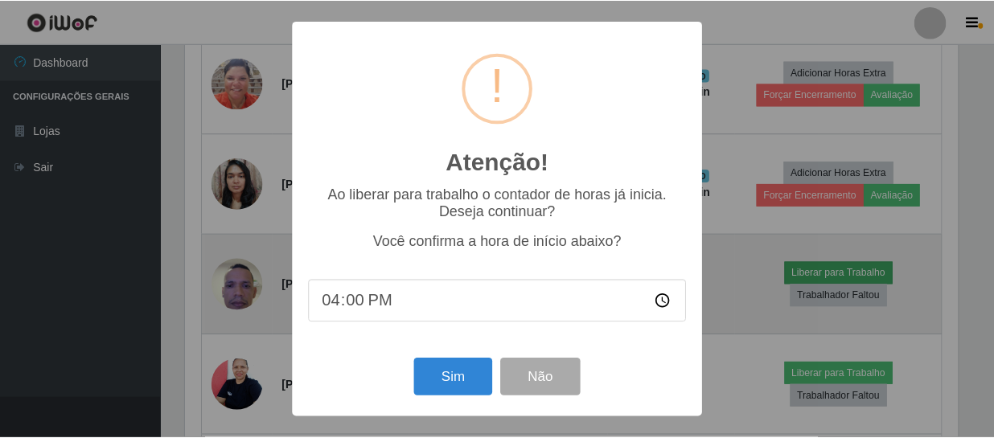
scroll to position [334, 776]
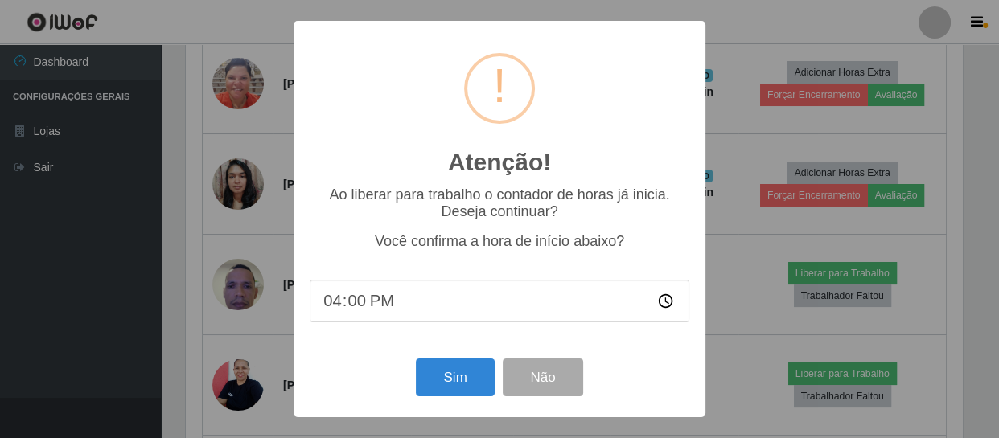
click at [759, 285] on div "Atenção! × Ao liberar para trabalho o contador de horas já inicia. Deseja conti…" at bounding box center [499, 219] width 999 height 438
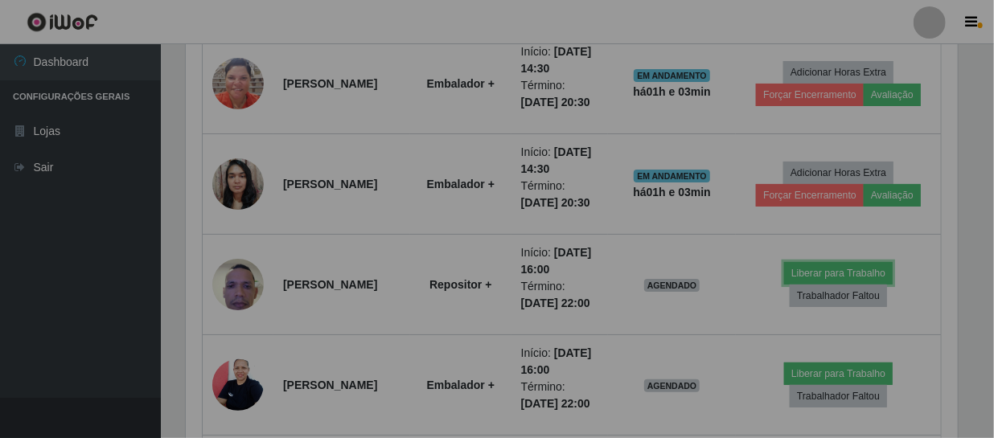
scroll to position [334, 784]
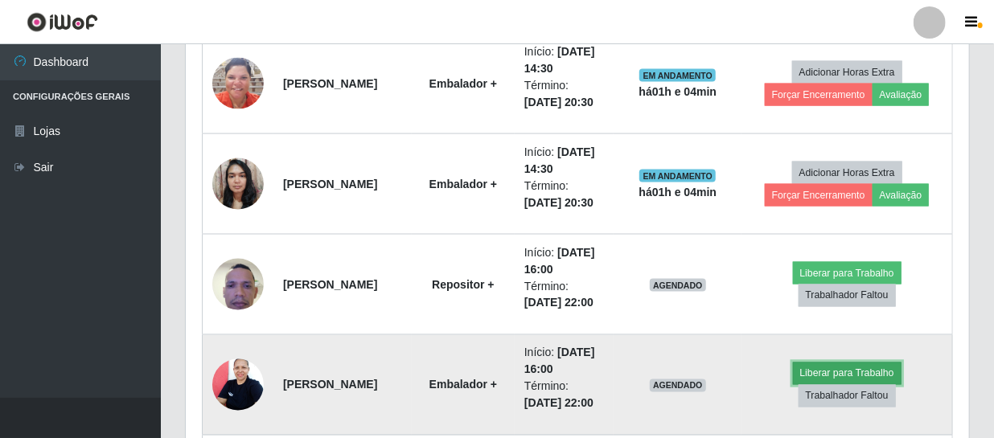
click at [835, 368] on button "Liberar para Trabalho" at bounding box center [847, 374] width 109 height 23
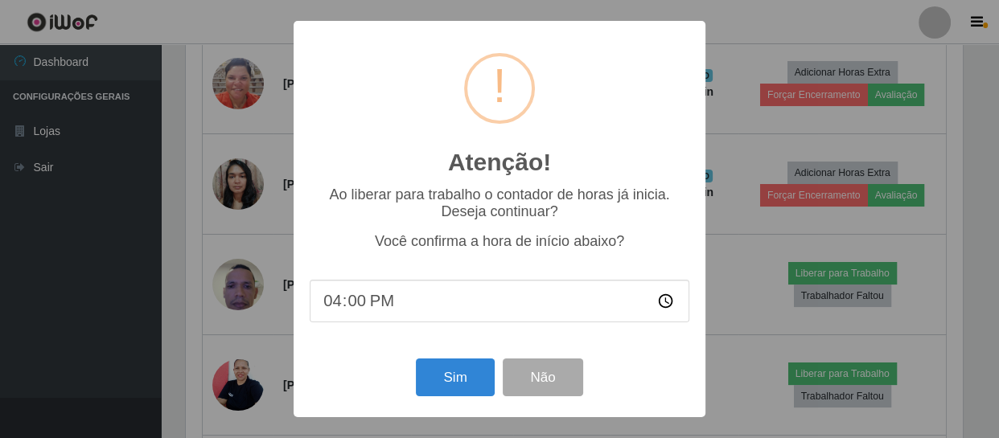
click at [761, 284] on div "Atenção! × Ao liberar para trabalho o contador de horas já inicia. Deseja conti…" at bounding box center [499, 219] width 999 height 438
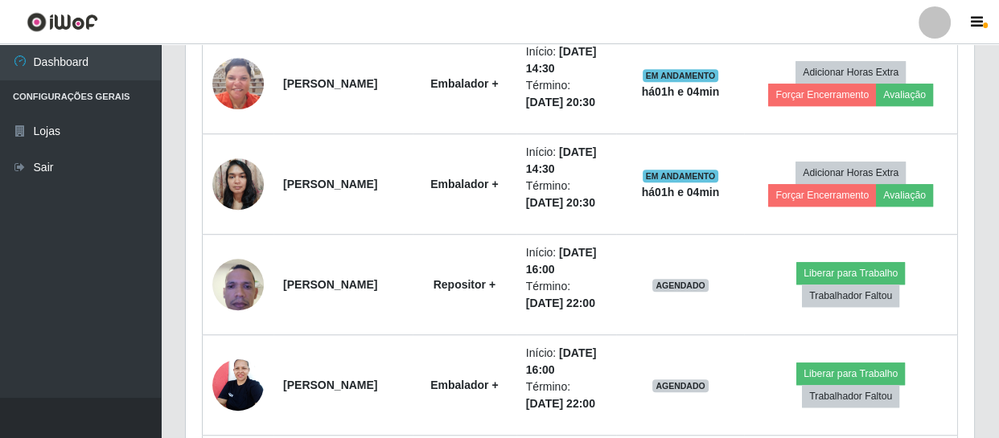
scroll to position [334, 784]
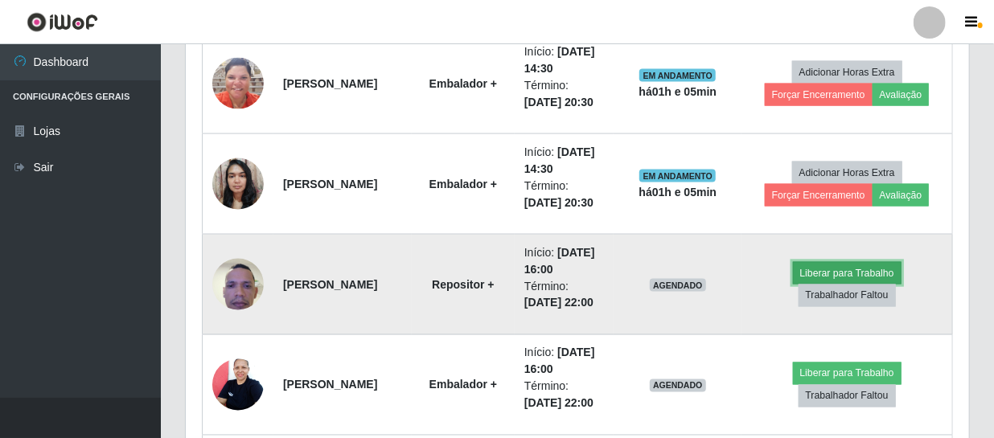
click at [856, 266] on button "Liberar para Trabalho" at bounding box center [847, 273] width 109 height 23
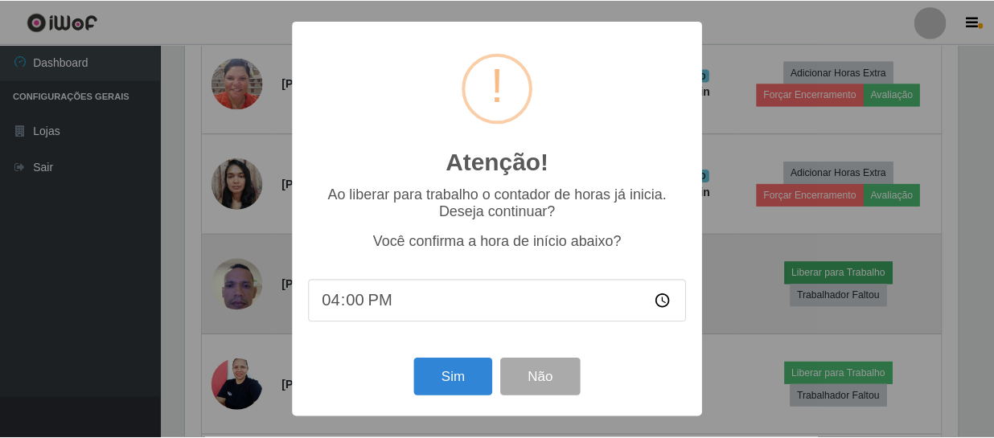
scroll to position [334, 776]
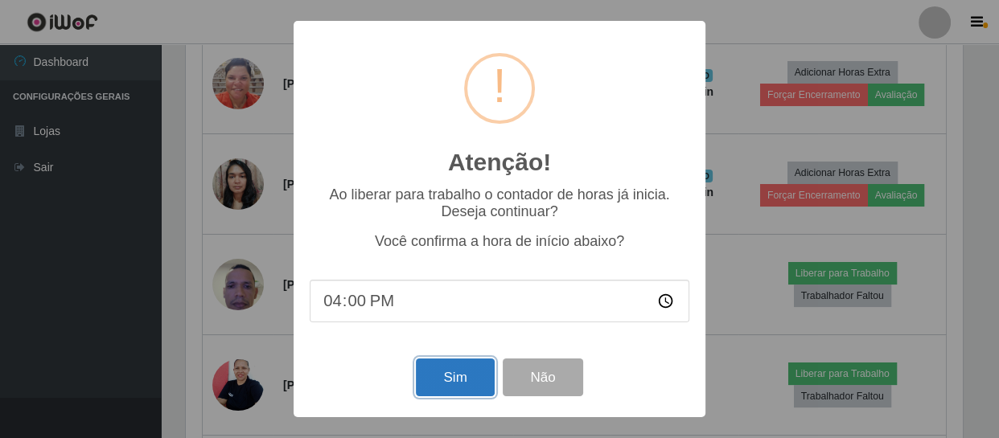
click at [441, 377] on button "Sim" at bounding box center [455, 378] width 78 height 38
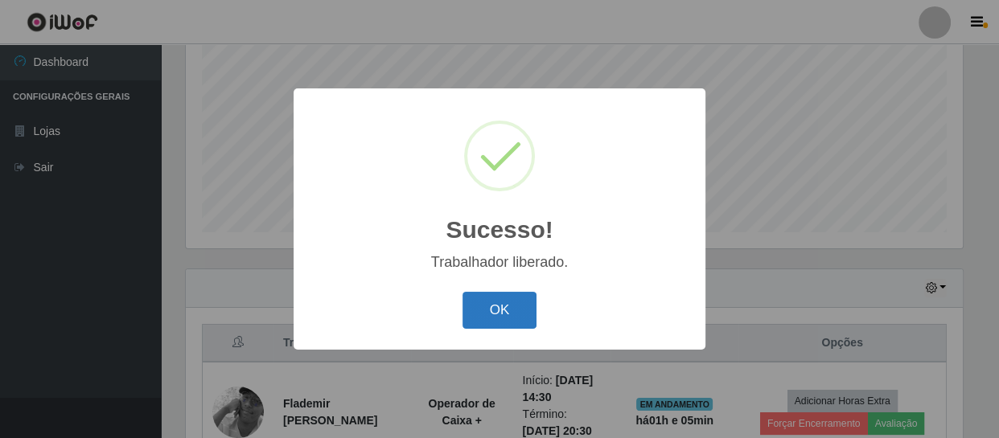
click at [504, 309] on button "OK" at bounding box center [500, 311] width 75 height 38
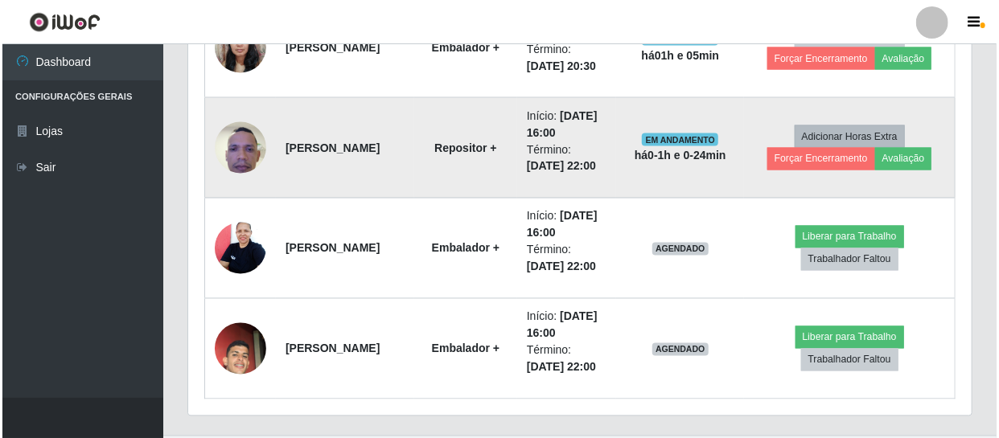
scroll to position [1220, 0]
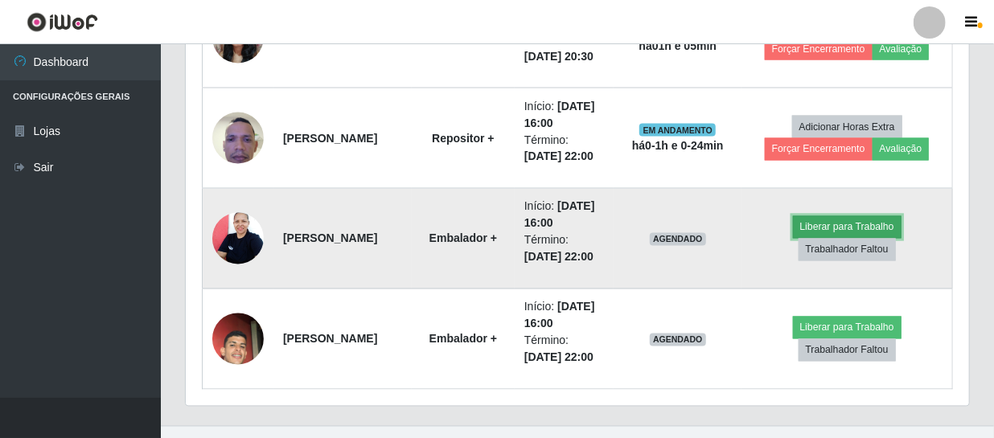
click at [878, 219] on button "Liberar para Trabalho" at bounding box center [847, 227] width 109 height 23
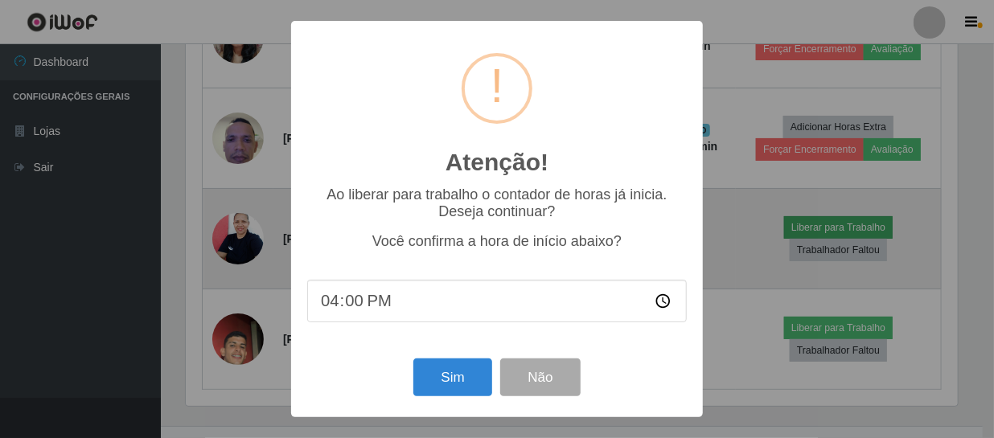
scroll to position [334, 776]
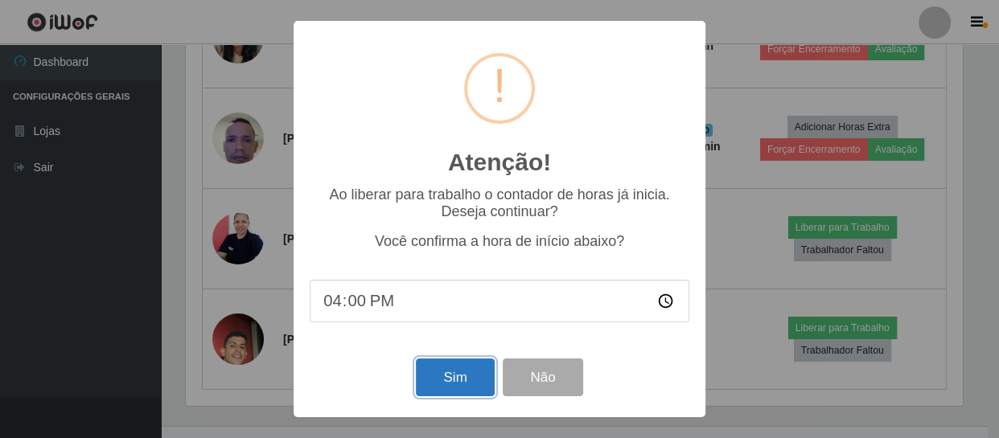
click at [448, 377] on button "Sim" at bounding box center [455, 378] width 78 height 38
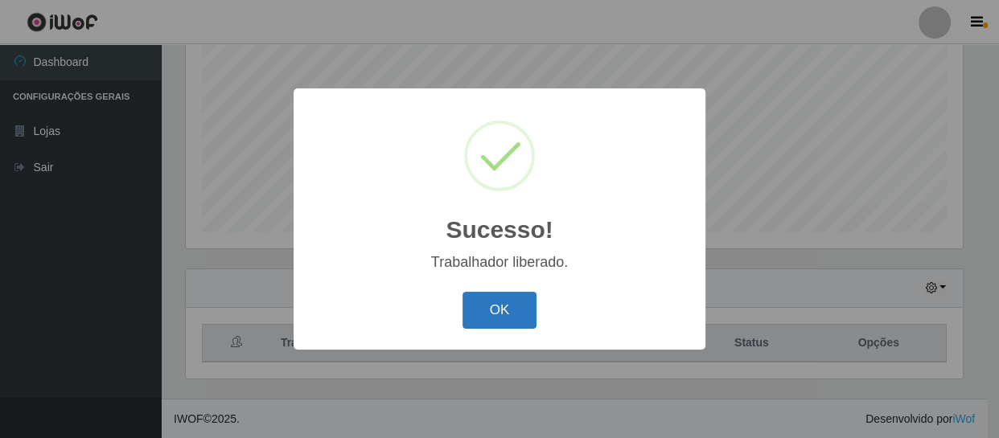
click at [489, 311] on button "OK" at bounding box center [500, 311] width 75 height 38
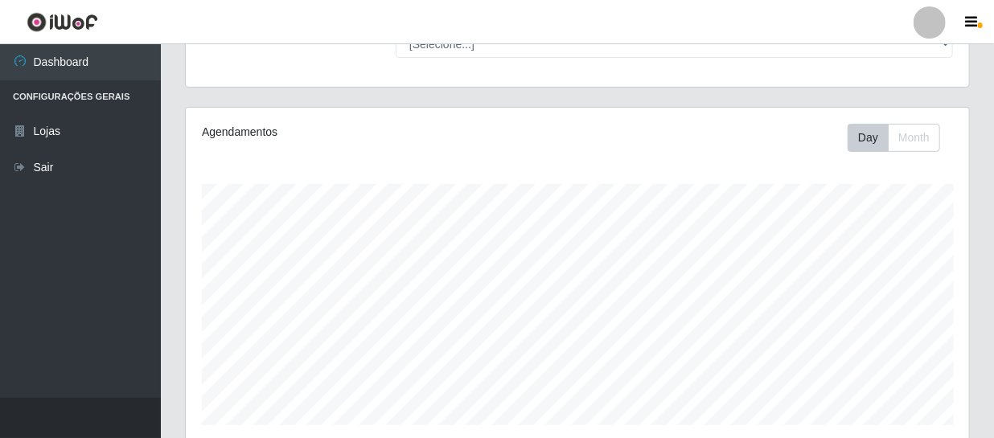
scroll to position [76, 0]
